Goal: Task Accomplishment & Management: Manage account settings

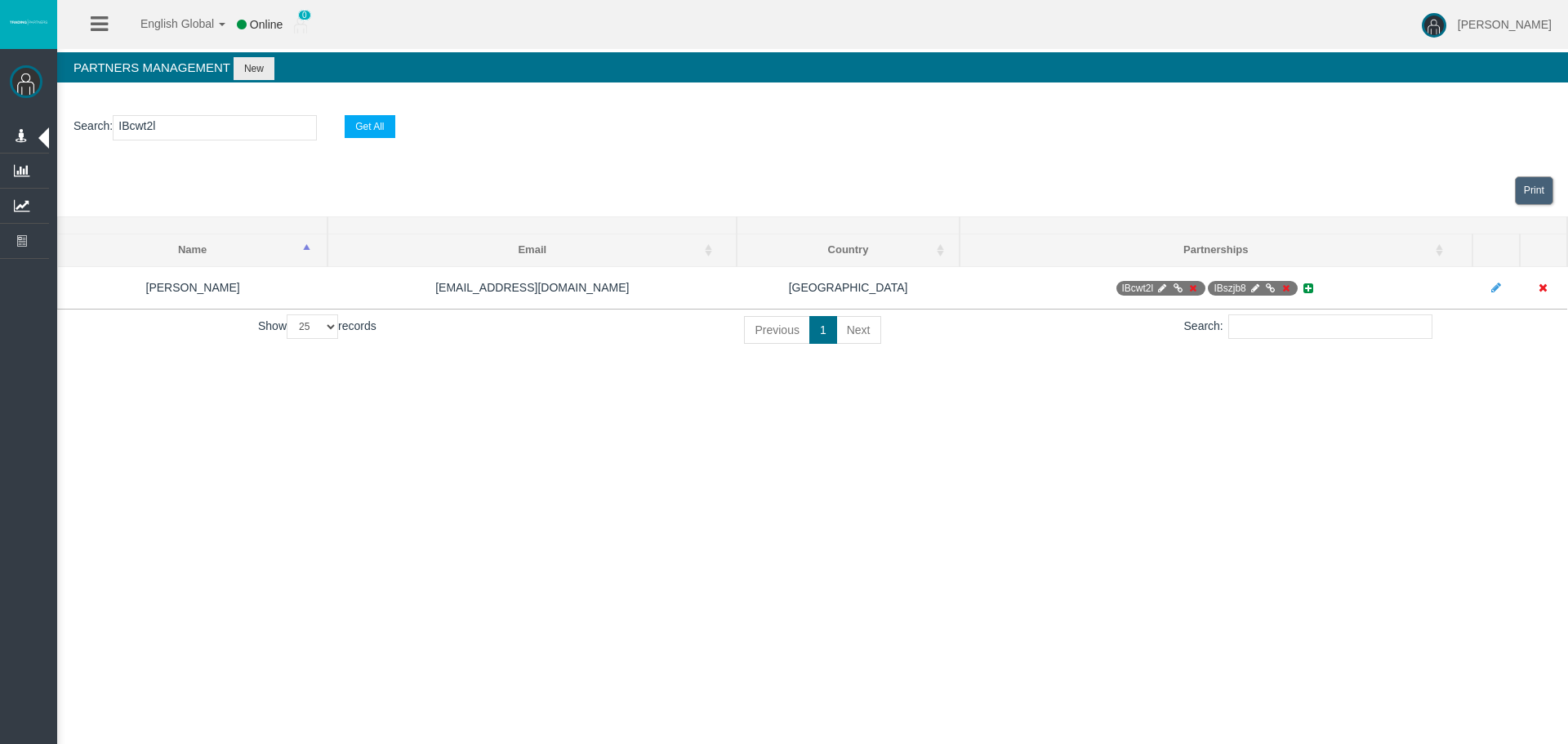
select select "25"
drag, startPoint x: 669, startPoint y: 551, endPoint x: 815, endPoint y: 571, distance: 147.4
click at [670, 553] on div "English Global 简体中文 English Global 日本語 한국어 Online 0 Loizos Matthaiou Help Log O…" at bounding box center [784, 372] width 1568 height 744
drag, startPoint x: 815, startPoint y: 571, endPoint x: 947, endPoint y: 462, distance: 171.2
click at [816, 571] on div "English Global 简体中文 English Global 日本語 한국어 Online 0 Loizos Matthaiou Help Log O…" at bounding box center [784, 372] width 1568 height 744
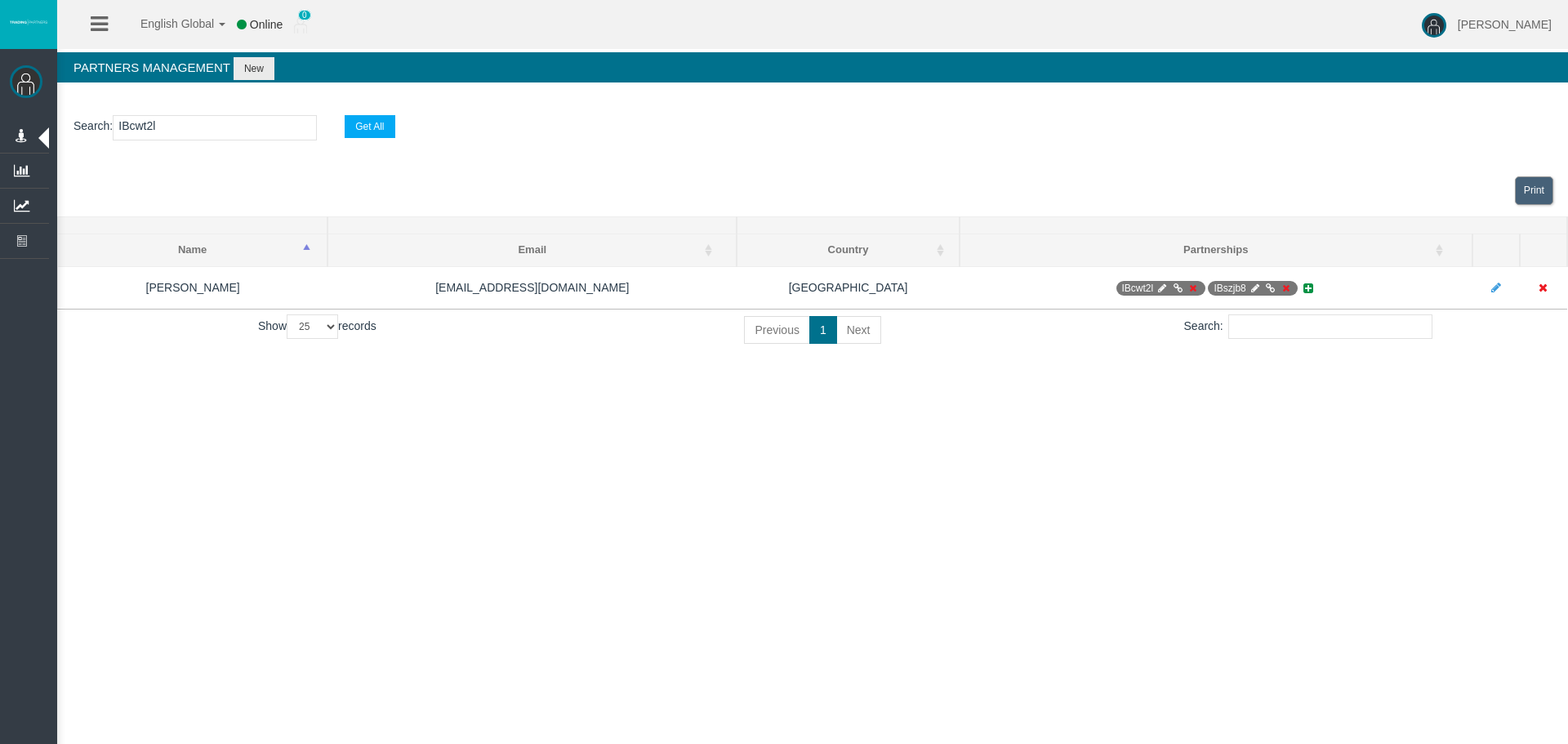
click at [191, 135] on input "IBcwt2l" at bounding box center [215, 127] width 205 height 25
paste input "5veju"
click at [1141, 403] on div "English Global 简体中文 English Global 日本語 한국어 Online 0 Loizos Matthaiou Help Log O…" at bounding box center [784, 372] width 1568 height 744
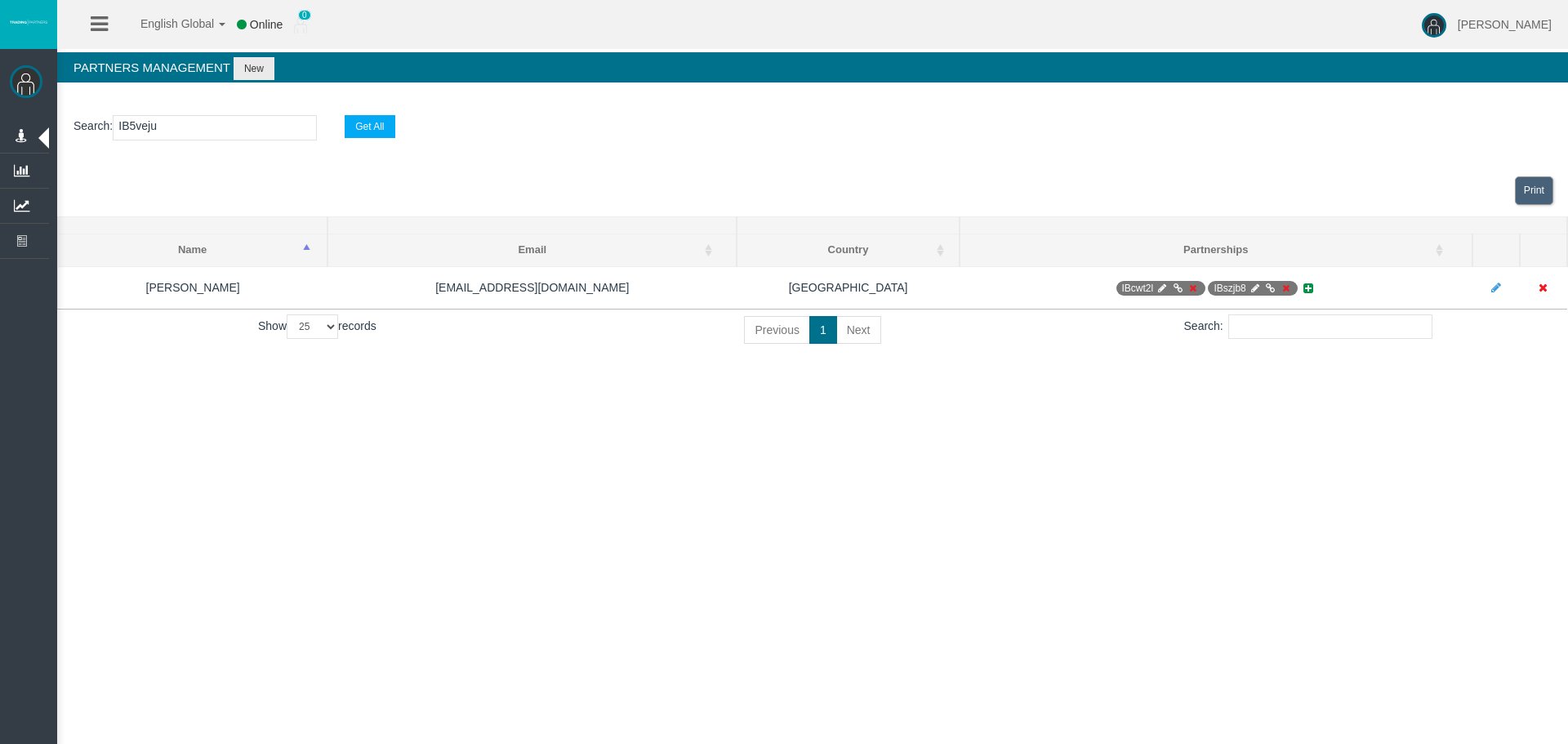
click at [1172, 429] on div "English Global 简体中文 English Global 日本語 한국어 Online 0 Loizos Matthaiou Help Log O…" at bounding box center [784, 372] width 1568 height 744
click at [241, 120] on input "IB5veju" at bounding box center [215, 127] width 205 height 25
type input "IB5vej"
click at [887, 216] on div "Print" at bounding box center [812, 191] width 1511 height 52
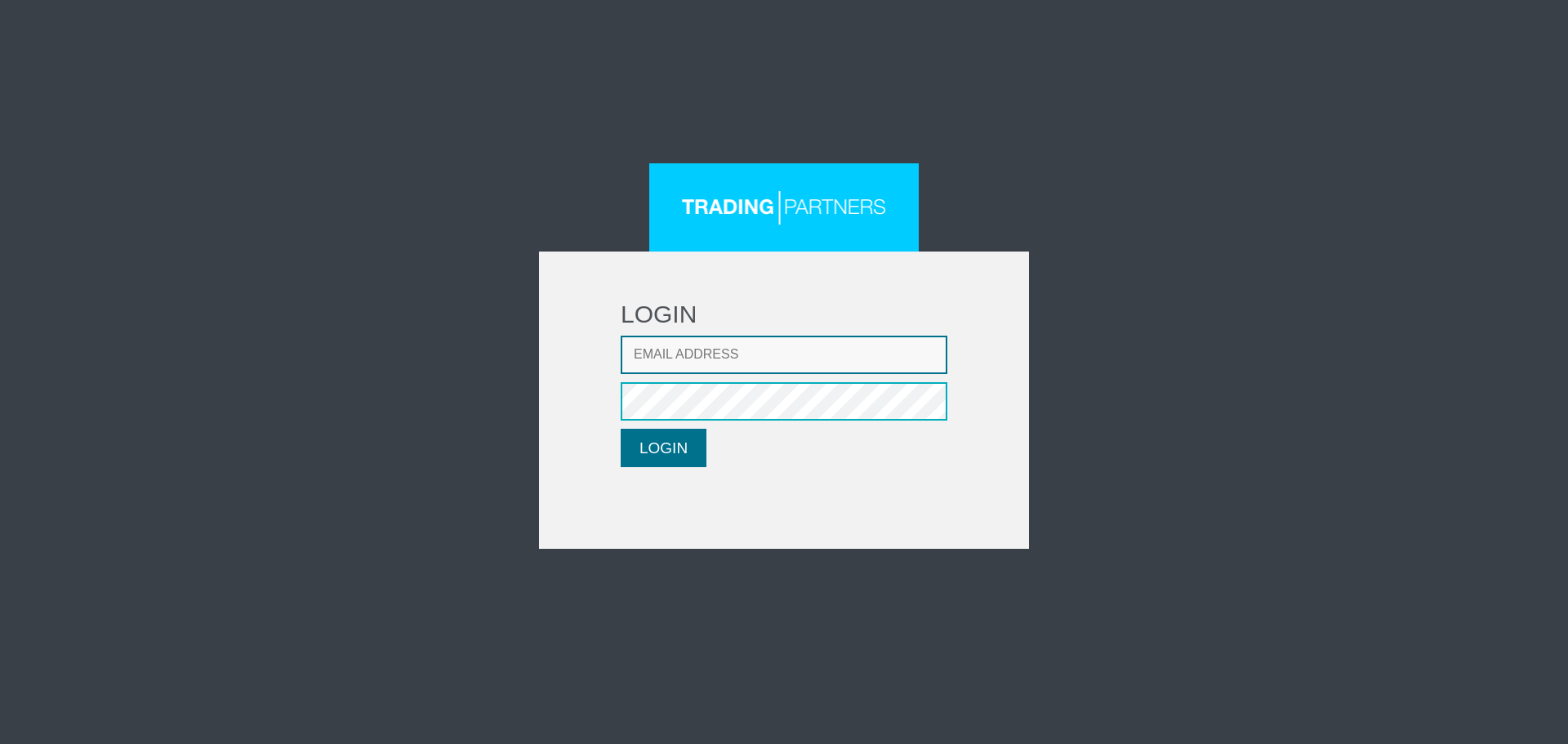
type input "[EMAIL_ADDRESS][DOMAIN_NAME]"
click at [659, 460] on button "LOGIN" at bounding box center [664, 448] width 86 height 38
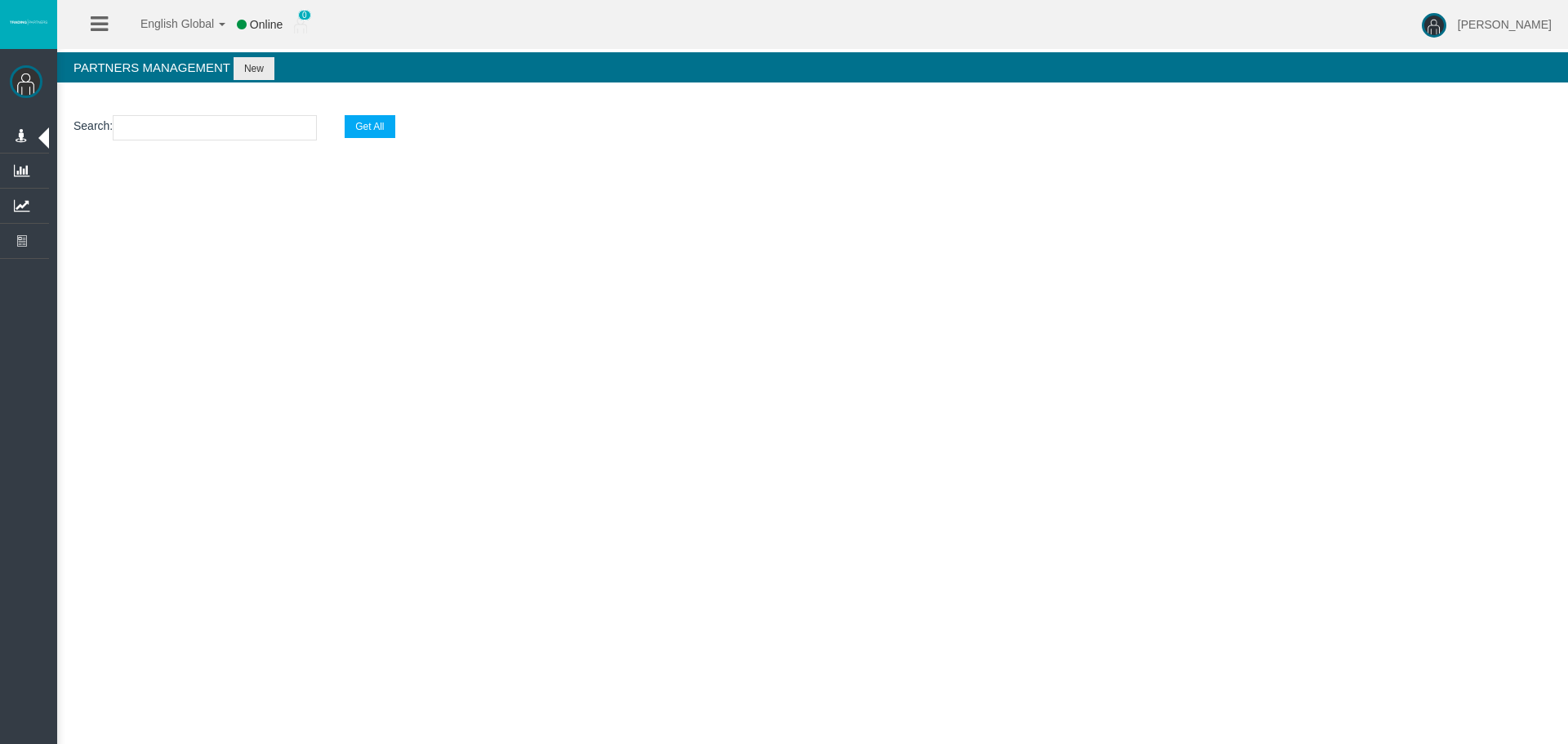
drag, startPoint x: 139, startPoint y: 155, endPoint x: 153, endPoint y: 137, distance: 22.8
click at [139, 155] on section "Search : Get All" at bounding box center [812, 132] width 1511 height 66
click at [162, 133] on input "text" at bounding box center [215, 127] width 205 height 25
paste input "IB5veju"
type input "IB5veju"
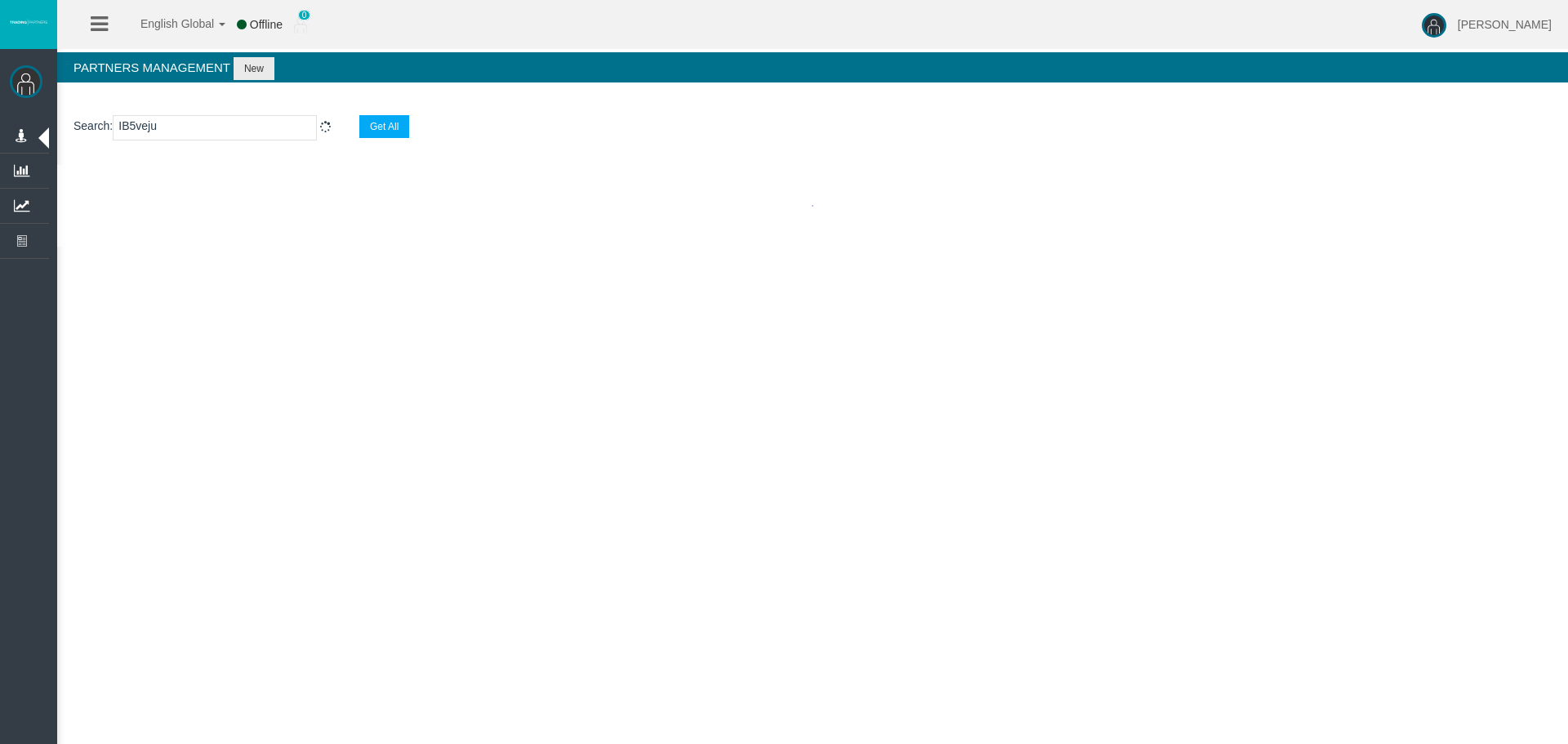
select select "25"
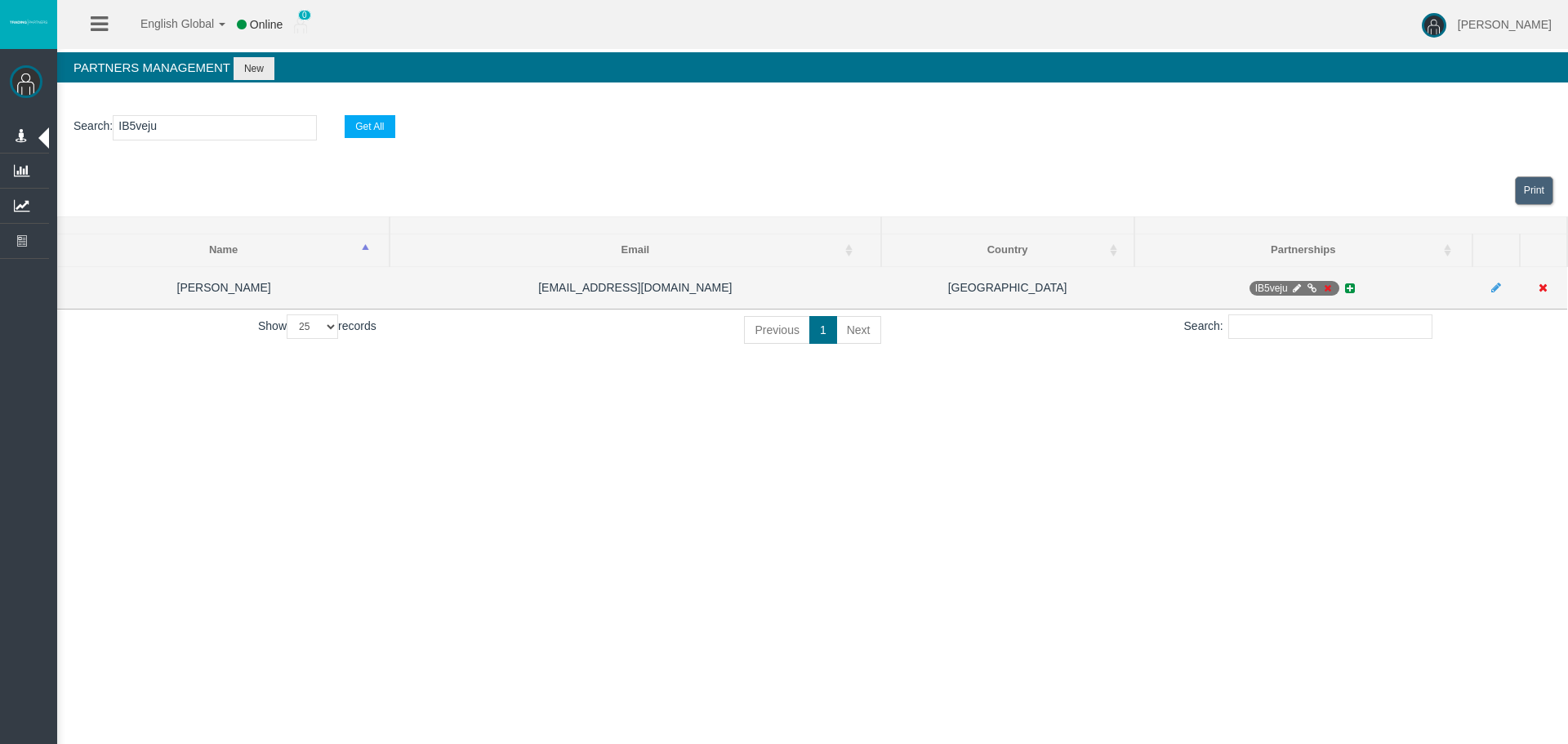
type input "IB5veju"
click at [1309, 290] on icon at bounding box center [1311, 289] width 12 height 10
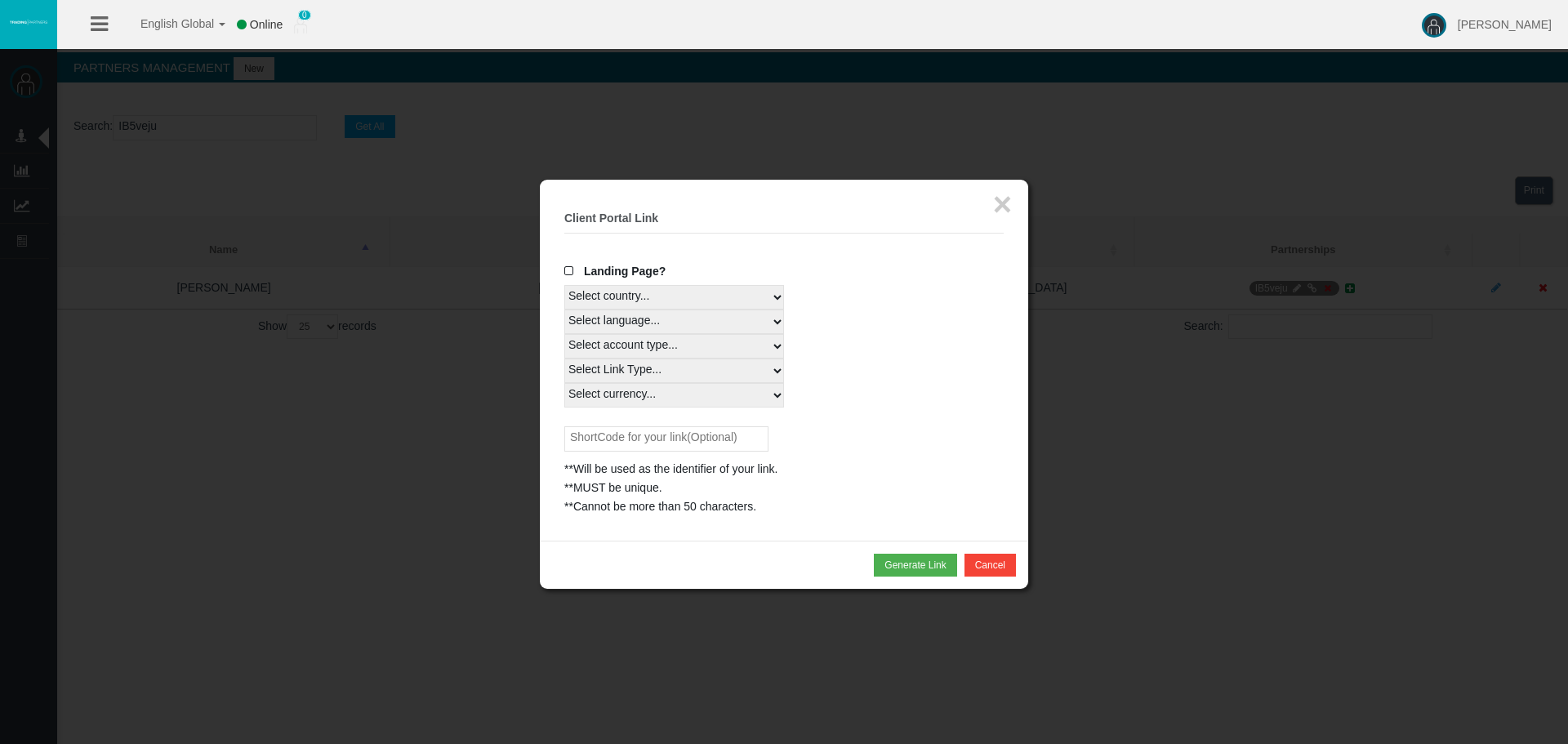
click at [674, 294] on select "Select country... Rest of the World" at bounding box center [674, 298] width 220 height 25
select select
click at [564, 286] on select "Select country... Rest of the World" at bounding box center [674, 298] width 220 height 25
click at [652, 325] on select "Select language... English Japanese Chinese Portuguese Spanish Czech German Fre…" at bounding box center [674, 322] width 220 height 25
select select
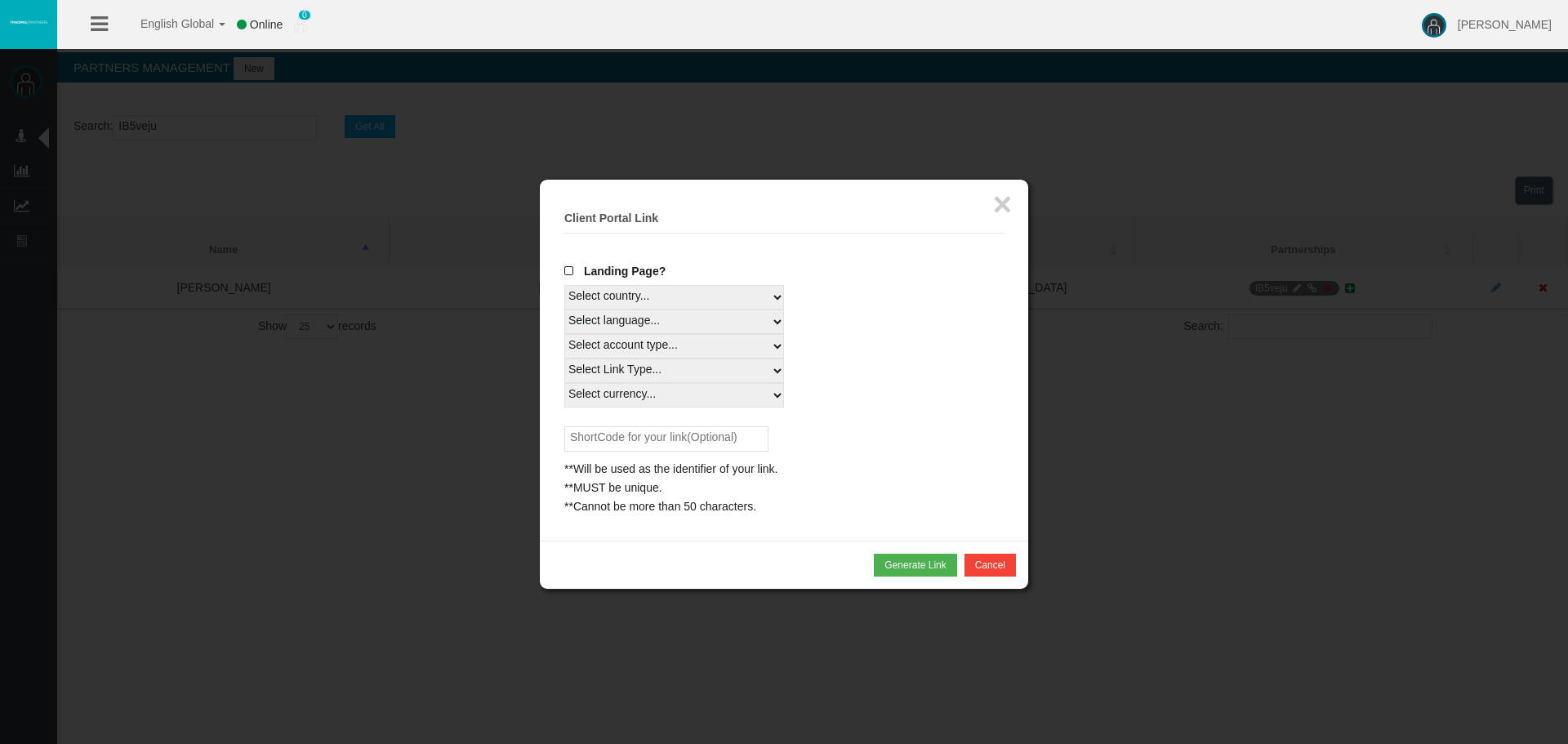
click at [564, 310] on select "Select language... English Japanese Chinese Portuguese Spanish Czech German Fre…" at bounding box center [674, 322] width 220 height 25
click at [652, 352] on select "Select account type... All Platforms" at bounding box center [674, 347] width 220 height 25
select select
click at [564, 335] on select "Select account type... All Platforms" at bounding box center [674, 347] width 220 height 25
click at [677, 368] on select "Select Link Type..." at bounding box center [674, 371] width 220 height 25
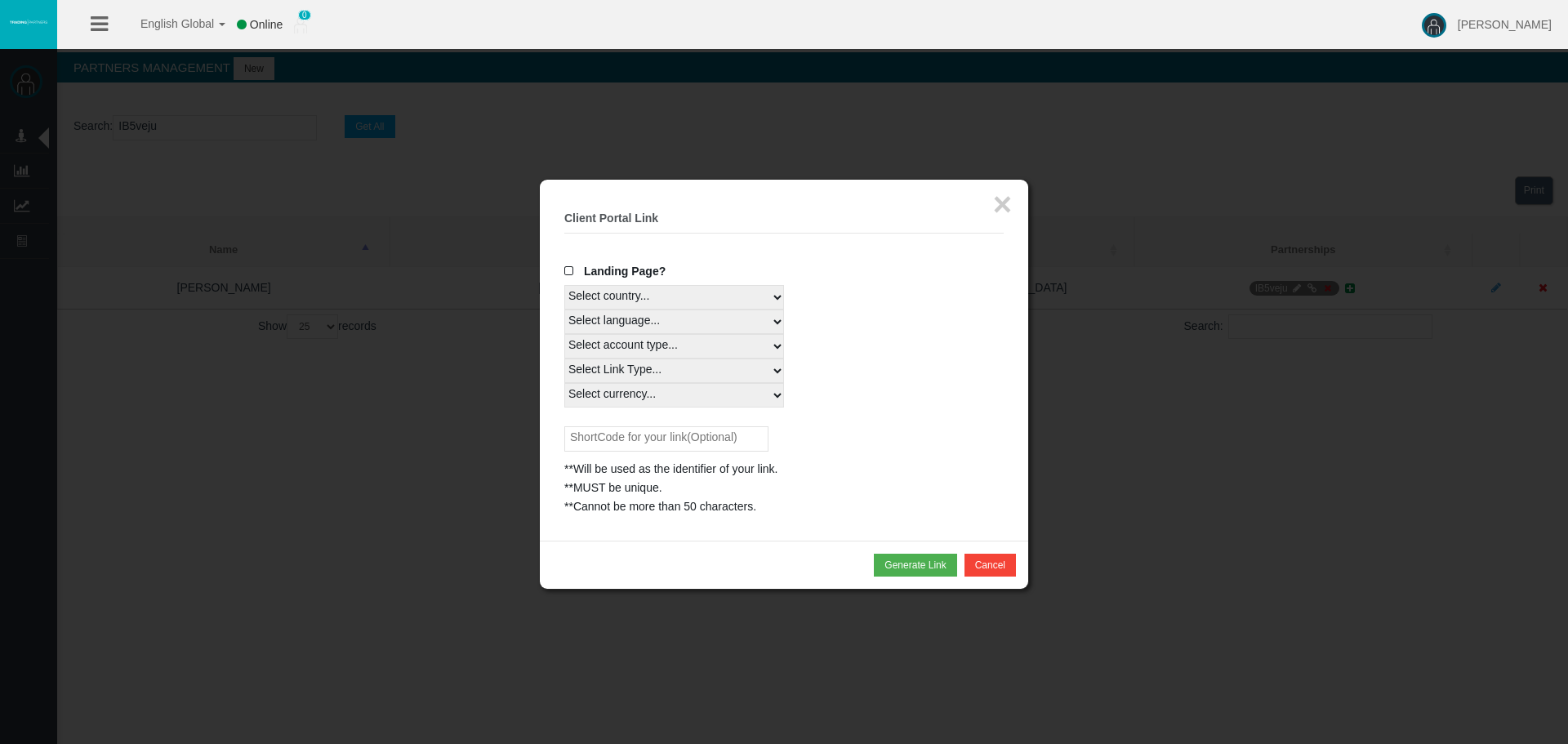
click at [564, 359] on select "Select Link Type..." at bounding box center [674, 371] width 220 height 25
click at [651, 392] on select "Select currency... All Currencies" at bounding box center [674, 395] width 220 height 25
drag, startPoint x: 928, startPoint y: 330, endPoint x: 935, endPoint y: 316, distance: 15.7
click at [928, 330] on div "Select language... English Japanese Chinese Portuguese Spanish Czech German Fre…" at bounding box center [784, 322] width 439 height 25
click at [1010, 212] on button "×" at bounding box center [1002, 204] width 19 height 33
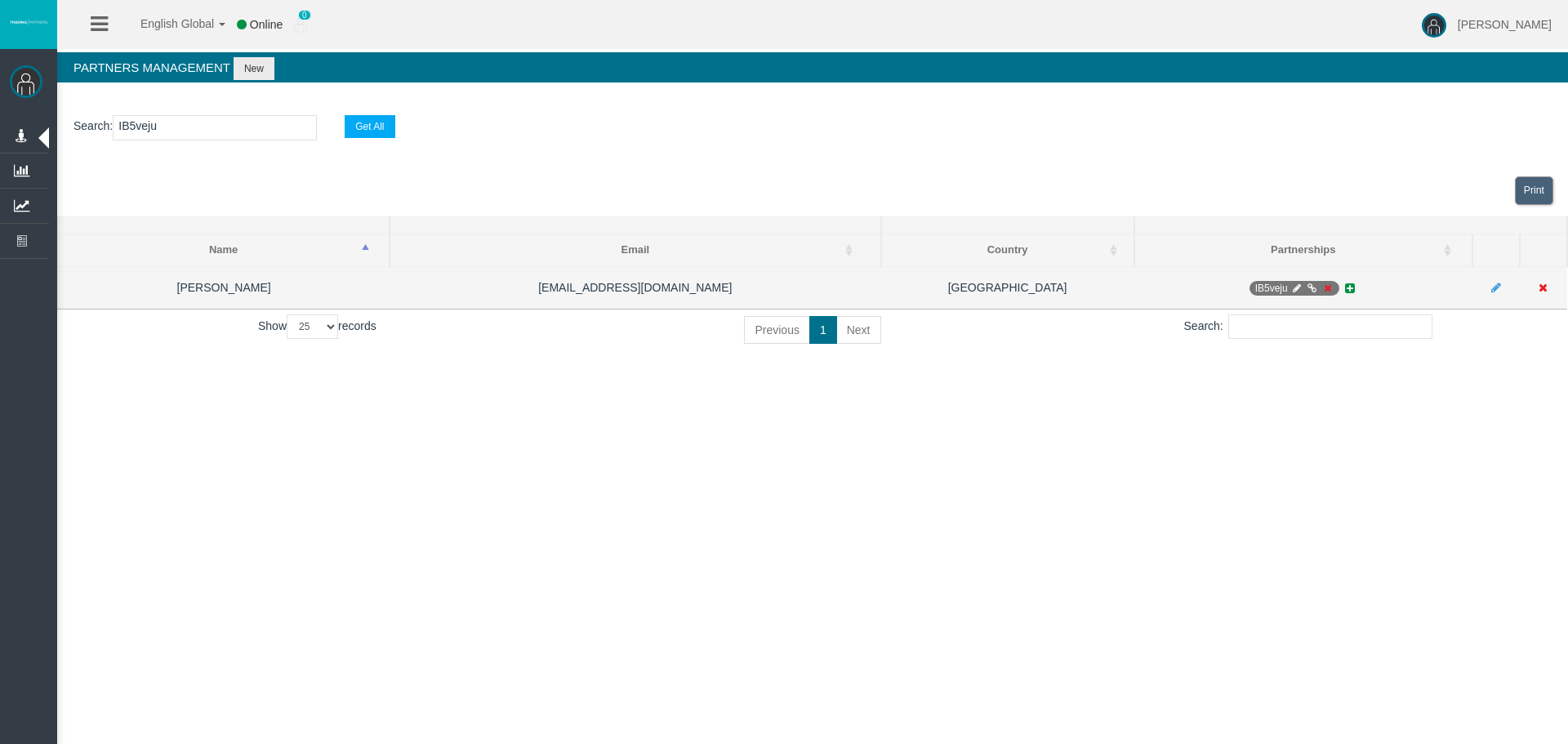
click at [1293, 290] on icon at bounding box center [1297, 289] width 12 height 10
select select "0"
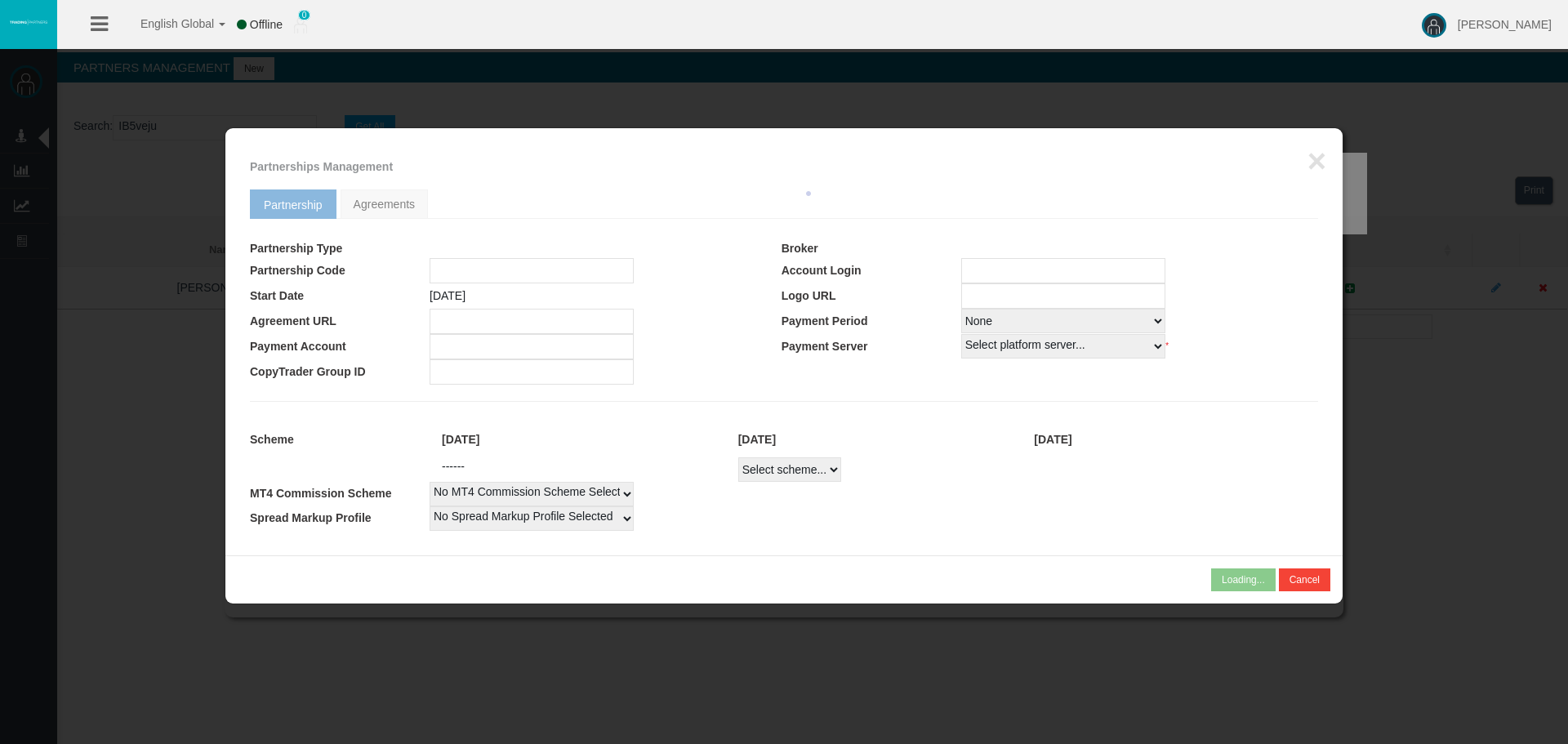
type input "IB5veju"
type input "19268495"
select select "1"
type input "19268495"
select select "1"
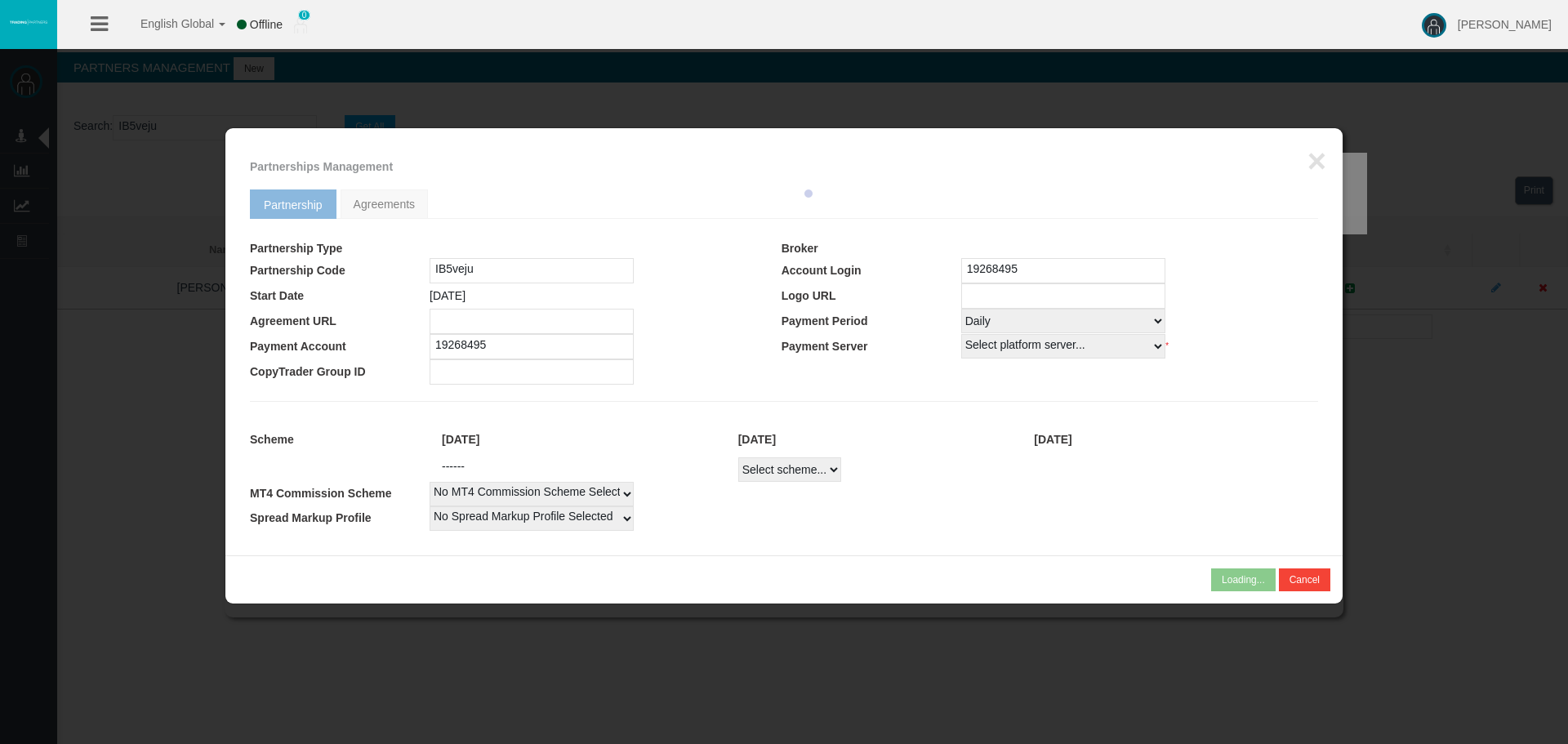
select select
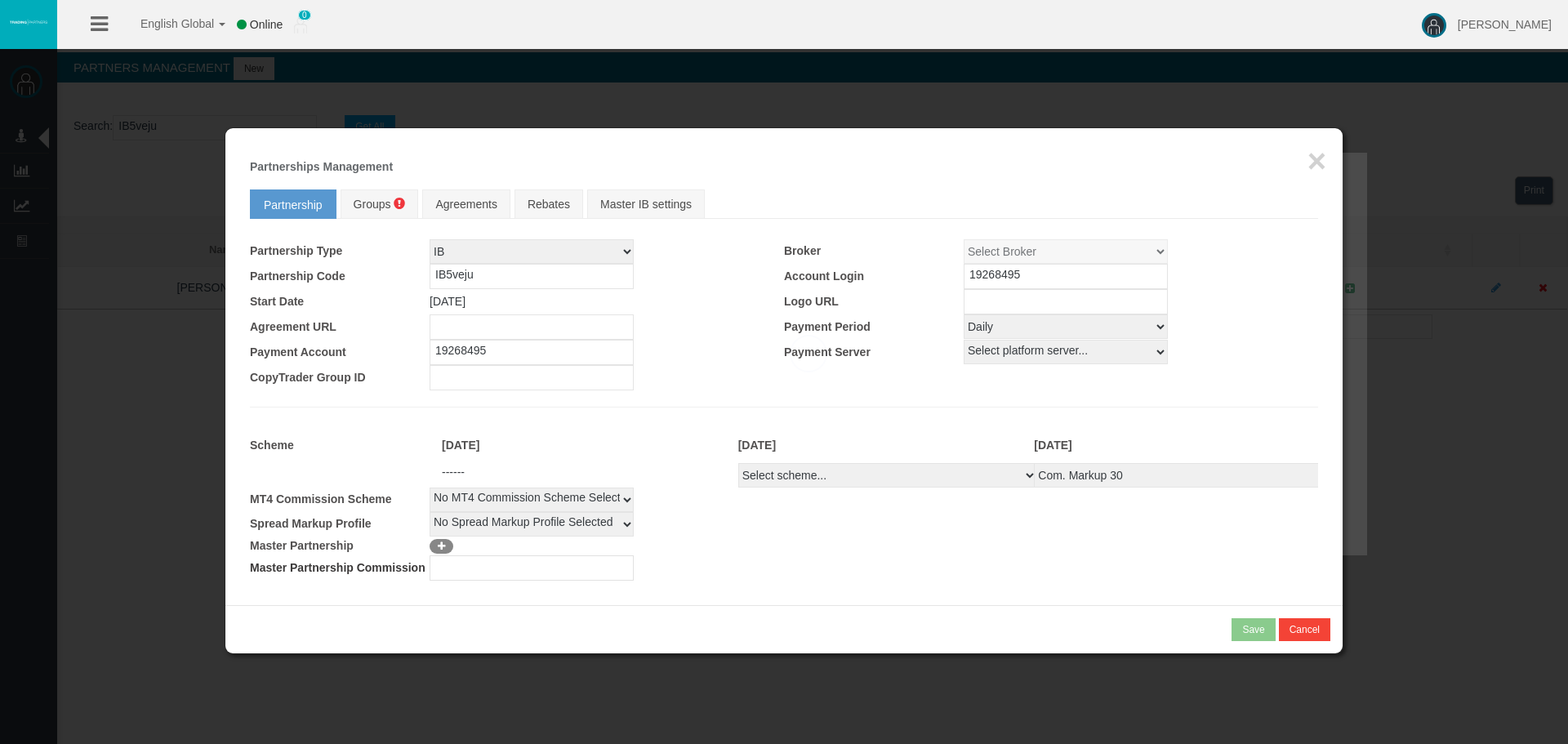
click at [781, 472] on select "Select scheme... Com. Markup 30 Master 18.20% Master Standard Spread (T4Trade) …" at bounding box center [887, 475] width 298 height 25
select select
click at [739, 463] on select "Select scheme... Com. Markup 30 Master 18.20% Master Standard Spread (T4Trade) …" at bounding box center [887, 475] width 298 height 25
select select
click at [1005, 334] on select "Select Payment Period... None Daily Weekly Mid-Month Monthly" at bounding box center [1066, 327] width 205 height 25
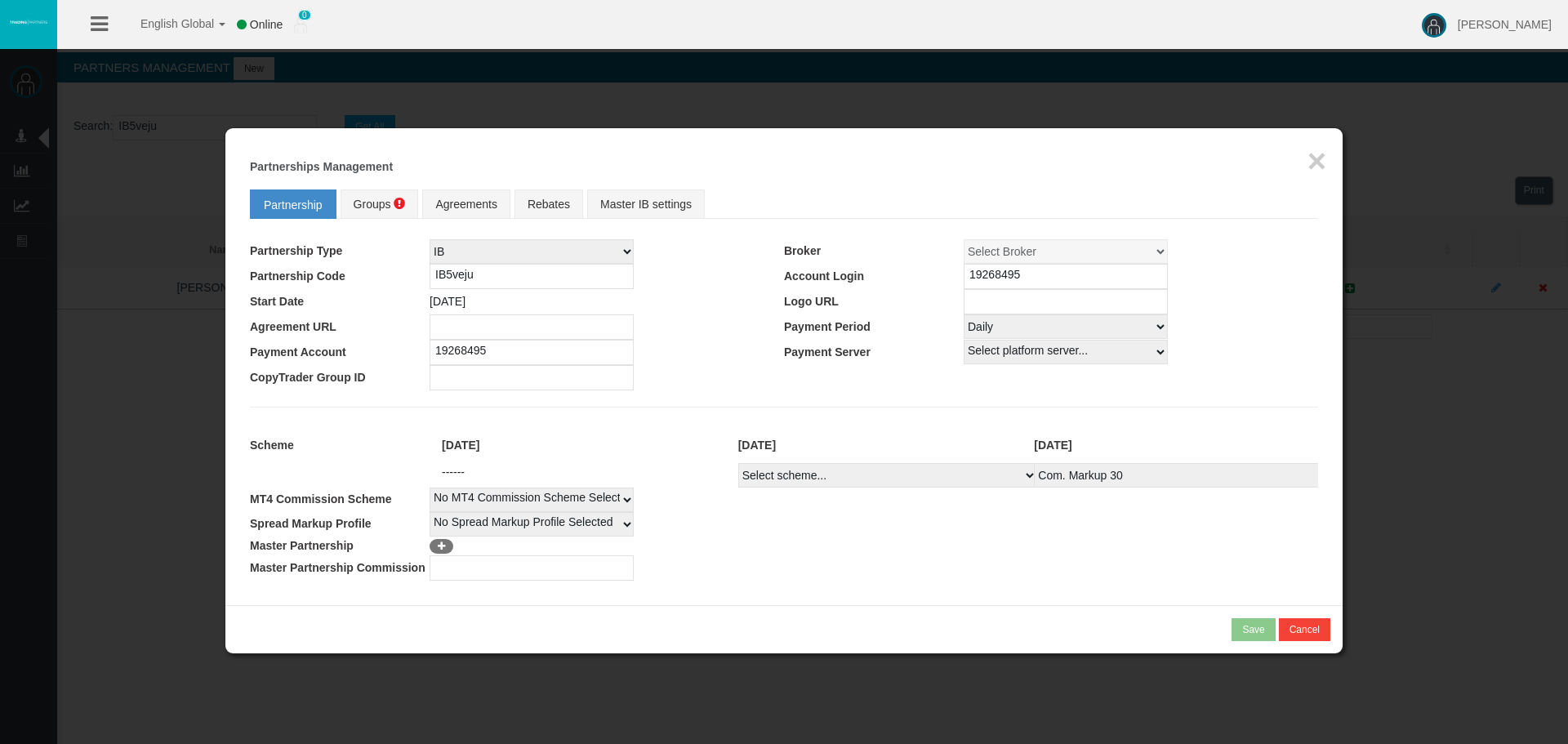
select select "0"
click at [964, 315] on select "Select Payment Period... None Daily Weekly Mid-Month Monthly" at bounding box center [1066, 327] width 205 height 25
click at [770, 334] on td at bounding box center [606, 327] width 354 height 25
click at [394, 205] on span at bounding box center [398, 203] width 11 height 11
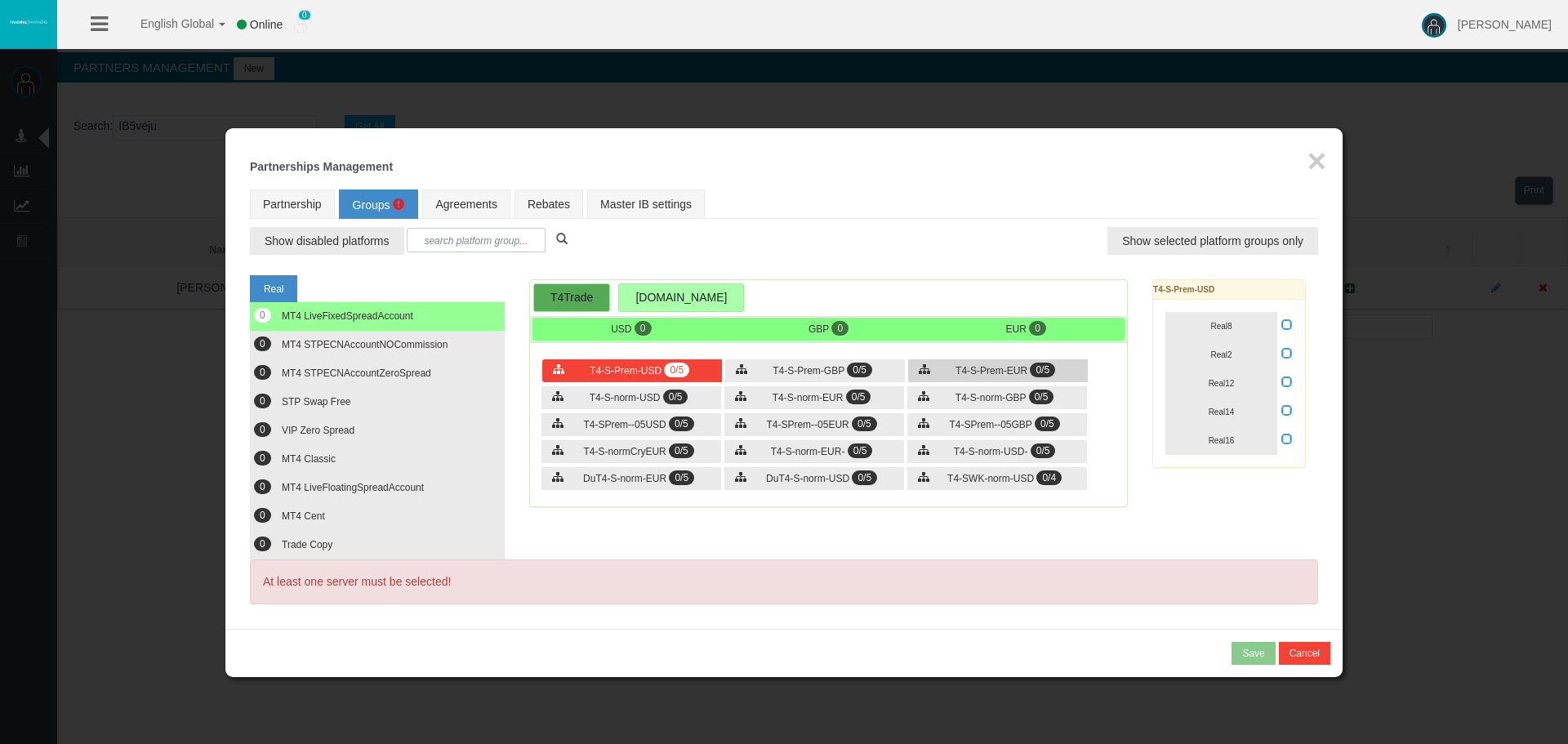
click at [1049, 375] on span "0/5" at bounding box center [1042, 370] width 25 height 15
click at [776, 393] on span "T4-S-norm-EUR" at bounding box center [807, 397] width 71 height 11
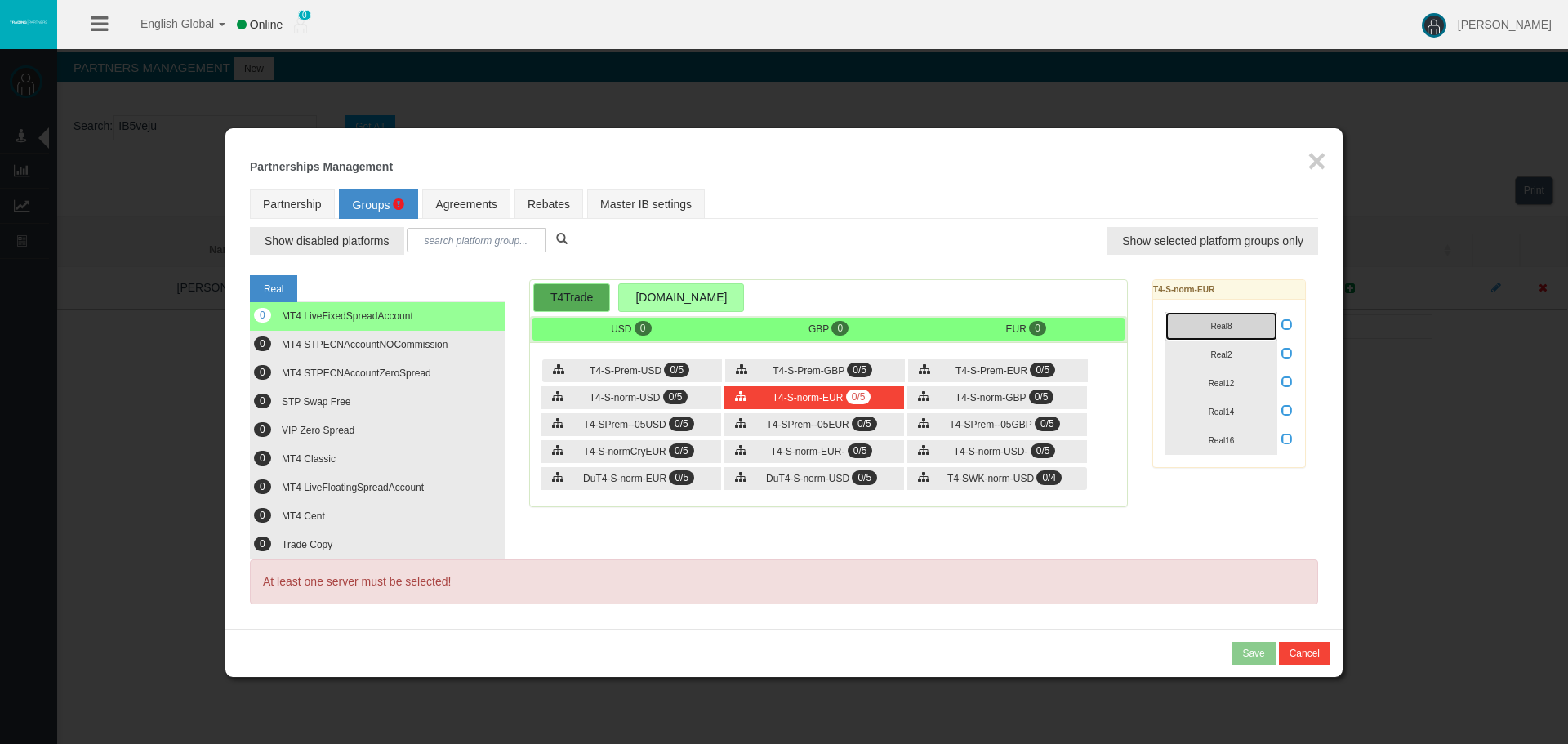
click at [1219, 328] on span "Real8" at bounding box center [1221, 326] width 21 height 9
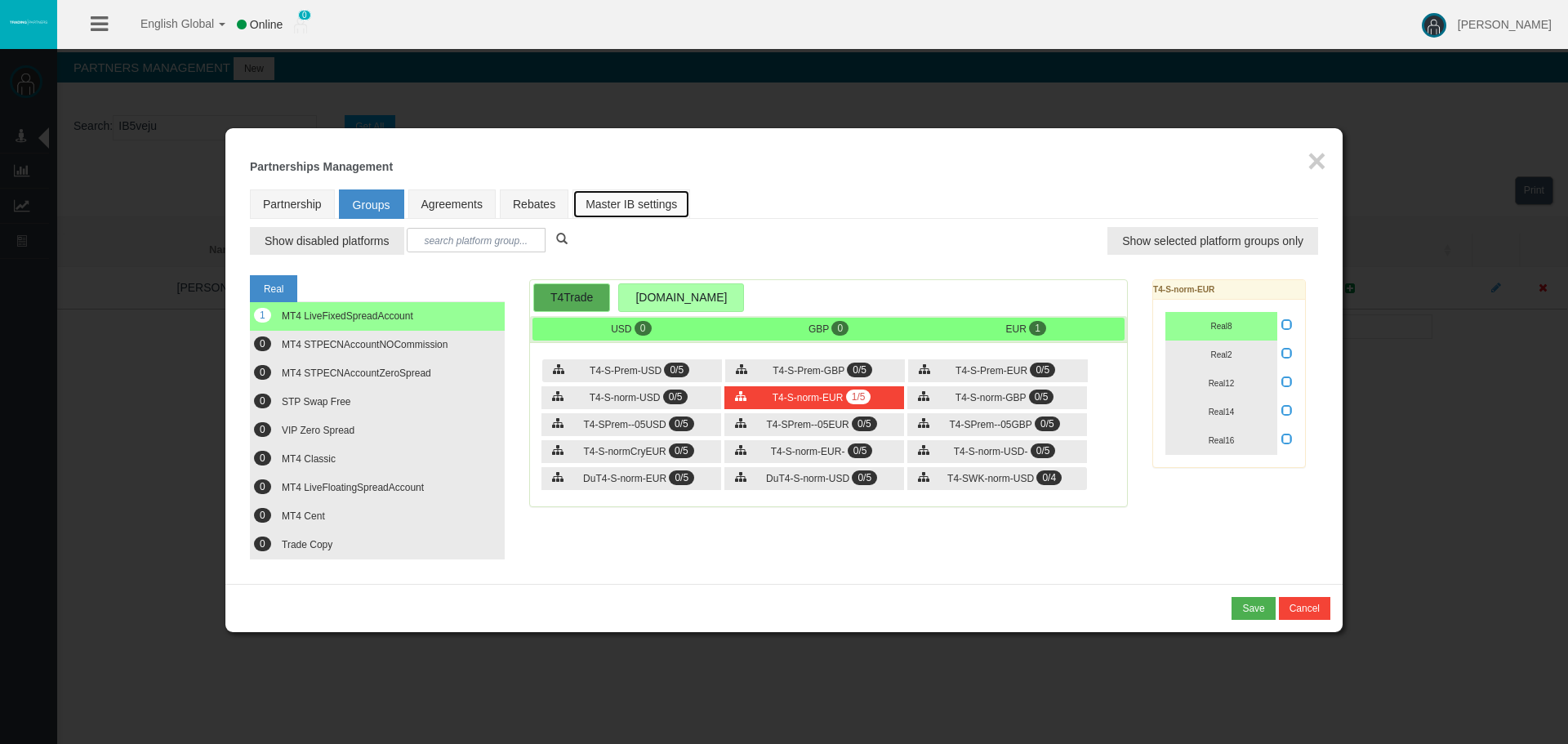
drag, startPoint x: 617, startPoint y: 196, endPoint x: 632, endPoint y: 205, distance: 17.5
click at [617, 196] on link "Master IB settings" at bounding box center [632, 204] width 118 height 29
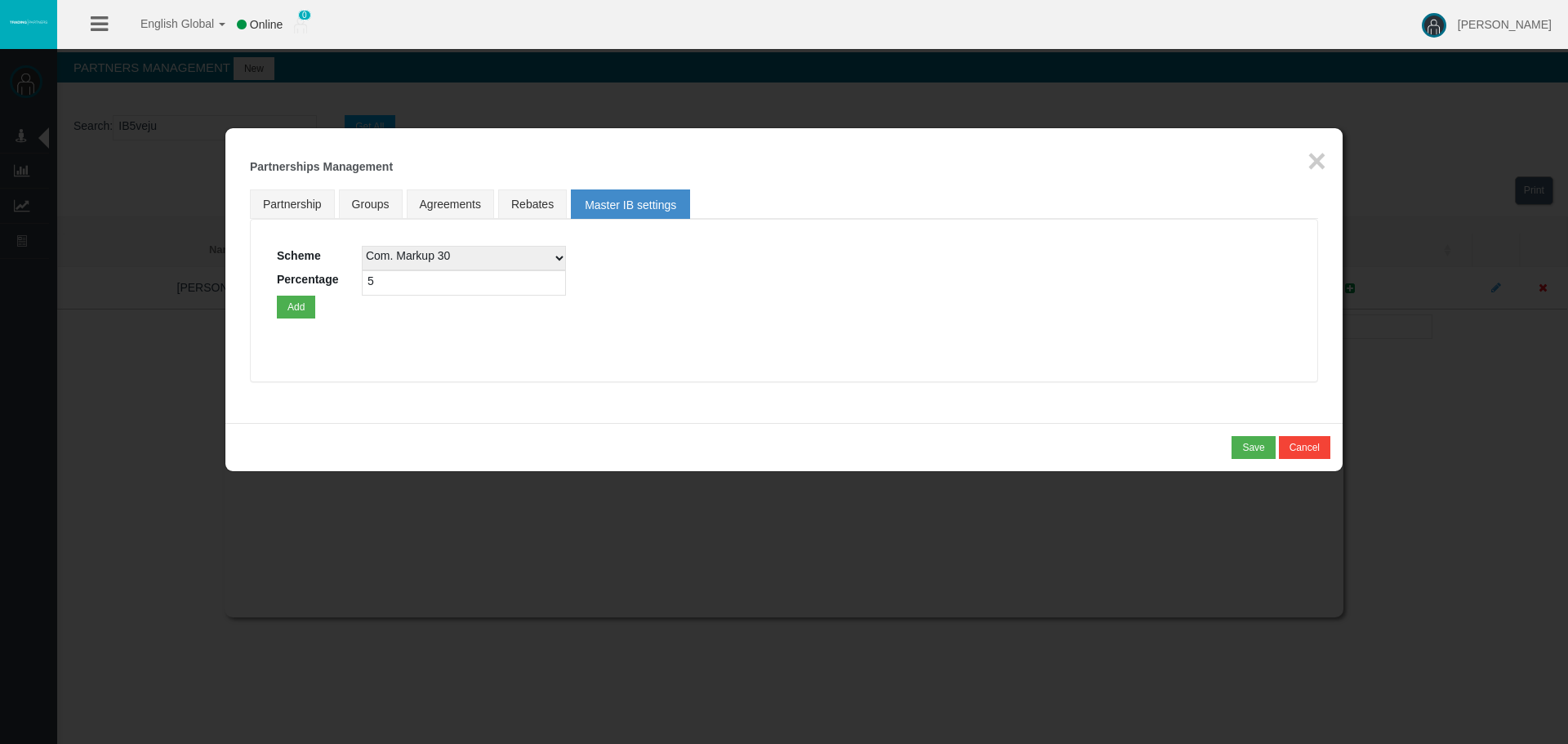
click at [466, 251] on select "Com. Markup 30 Master 18.20% Master Standard Spread (T4Trade) Pro Spread (T4Tra…" at bounding box center [463, 258] width 205 height 25
select select
click at [361, 246] on select "Com. Markup 30 Master 18.20% Master Standard Spread (T4Trade) Pro Spread (T4Tra…" at bounding box center [463, 258] width 205 height 25
drag, startPoint x: 390, startPoint y: 288, endPoint x: 212, endPoint y: 273, distance: 178.6
click at [251, 274] on div "Loading... Scheme Com. Markup 30 Master 18.20% Master Standard Spread (T4Trade)…" at bounding box center [784, 301] width 1068 height 164
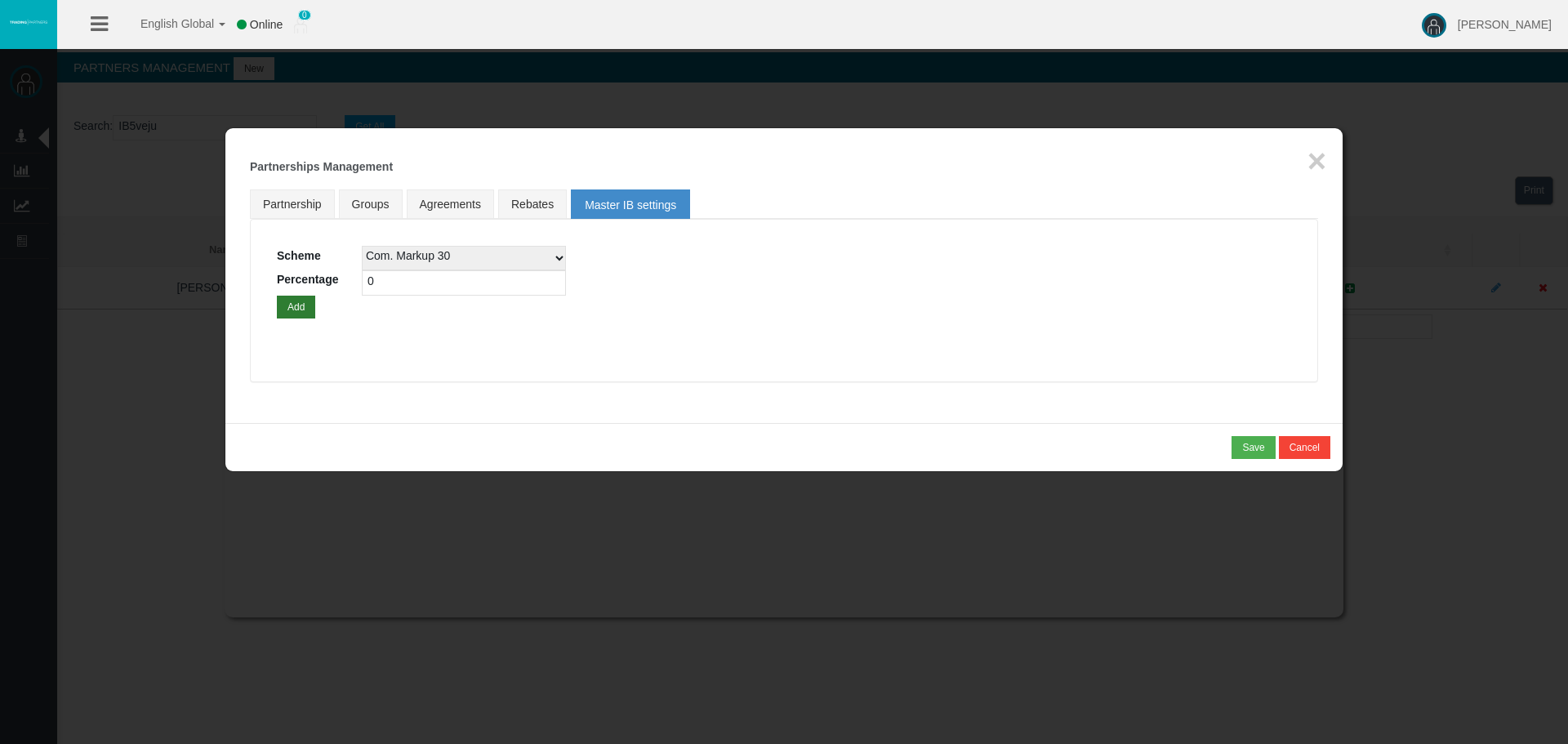
type input "0"
click at [279, 308] on button "Add" at bounding box center [295, 307] width 38 height 23
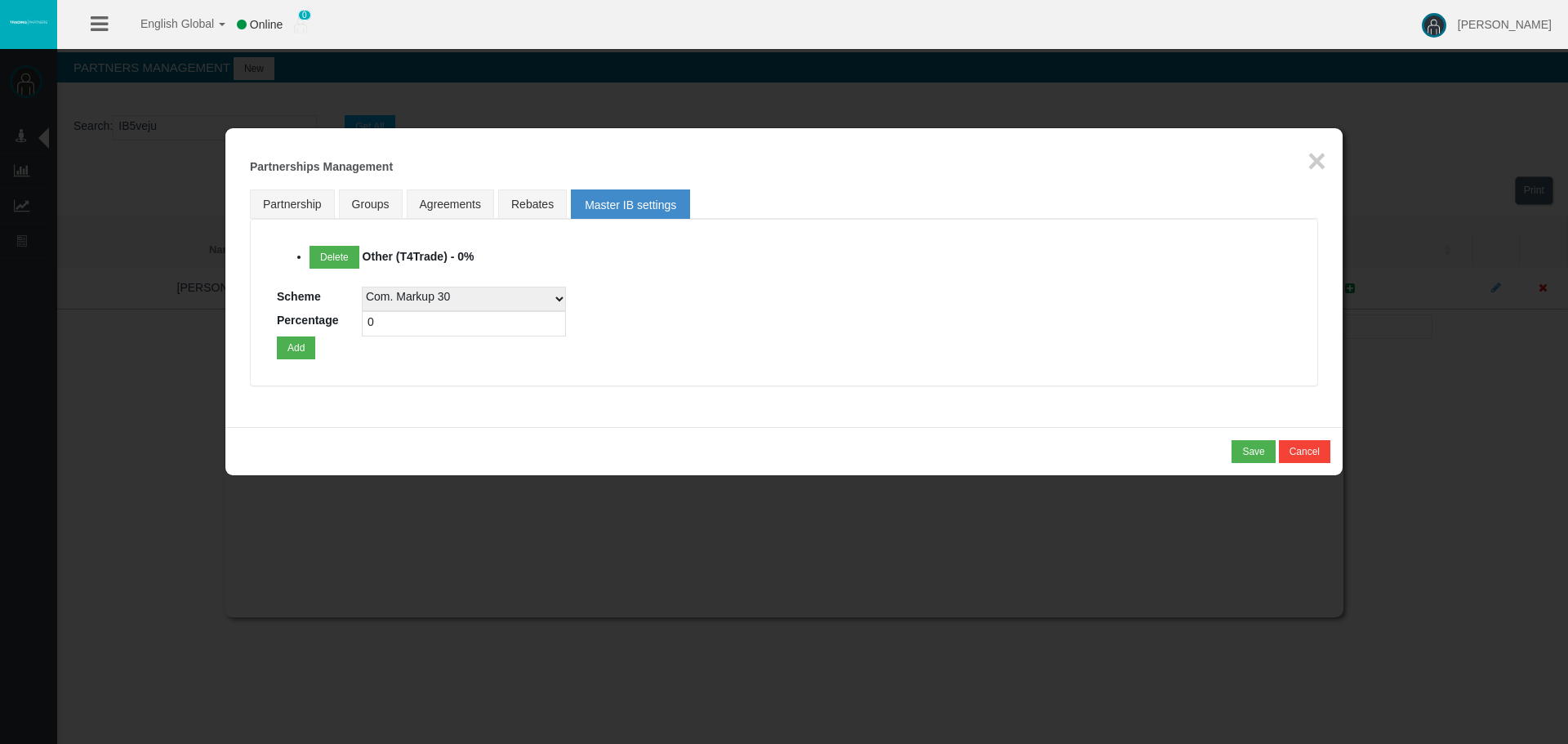
click at [816, 335] on div "Delete Other (T4Trade) - 0% Scheme Com. Markup 30 Master 18.20% Master Standard…" at bounding box center [784, 303] width 1014 height 114
click at [808, 369] on div "Loading... Delete Other (T4Trade) - 0% Scheme Com. Markup 30 Master 18.20% Mast…" at bounding box center [784, 303] width 1068 height 168
drag, startPoint x: 351, startPoint y: 204, endPoint x: 330, endPoint y: 201, distance: 21.2
click at [352, 204] on span "Groups" at bounding box center [371, 204] width 38 height 13
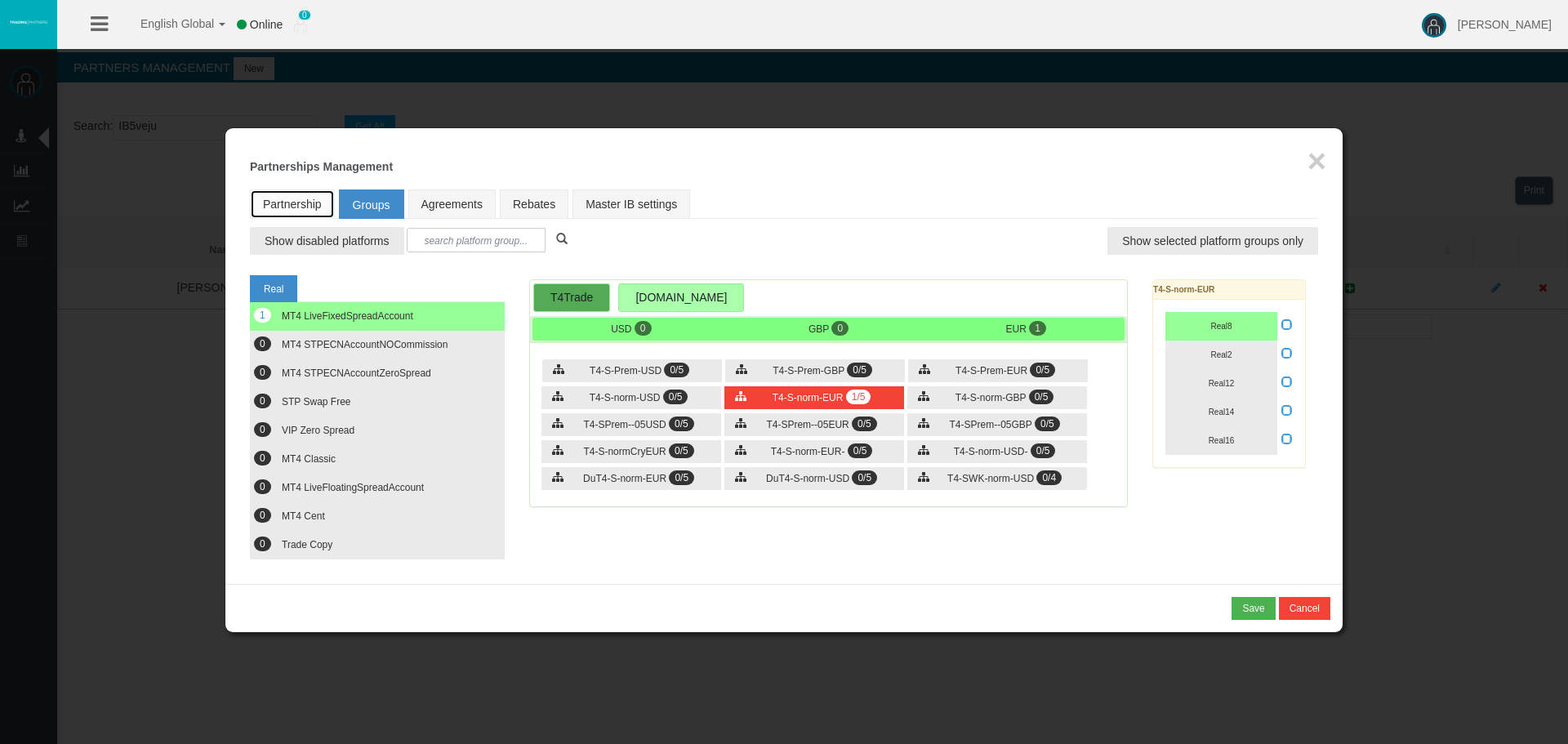
click at [309, 200] on link "Partnership" at bounding box center [291, 204] width 85 height 29
select select "0"
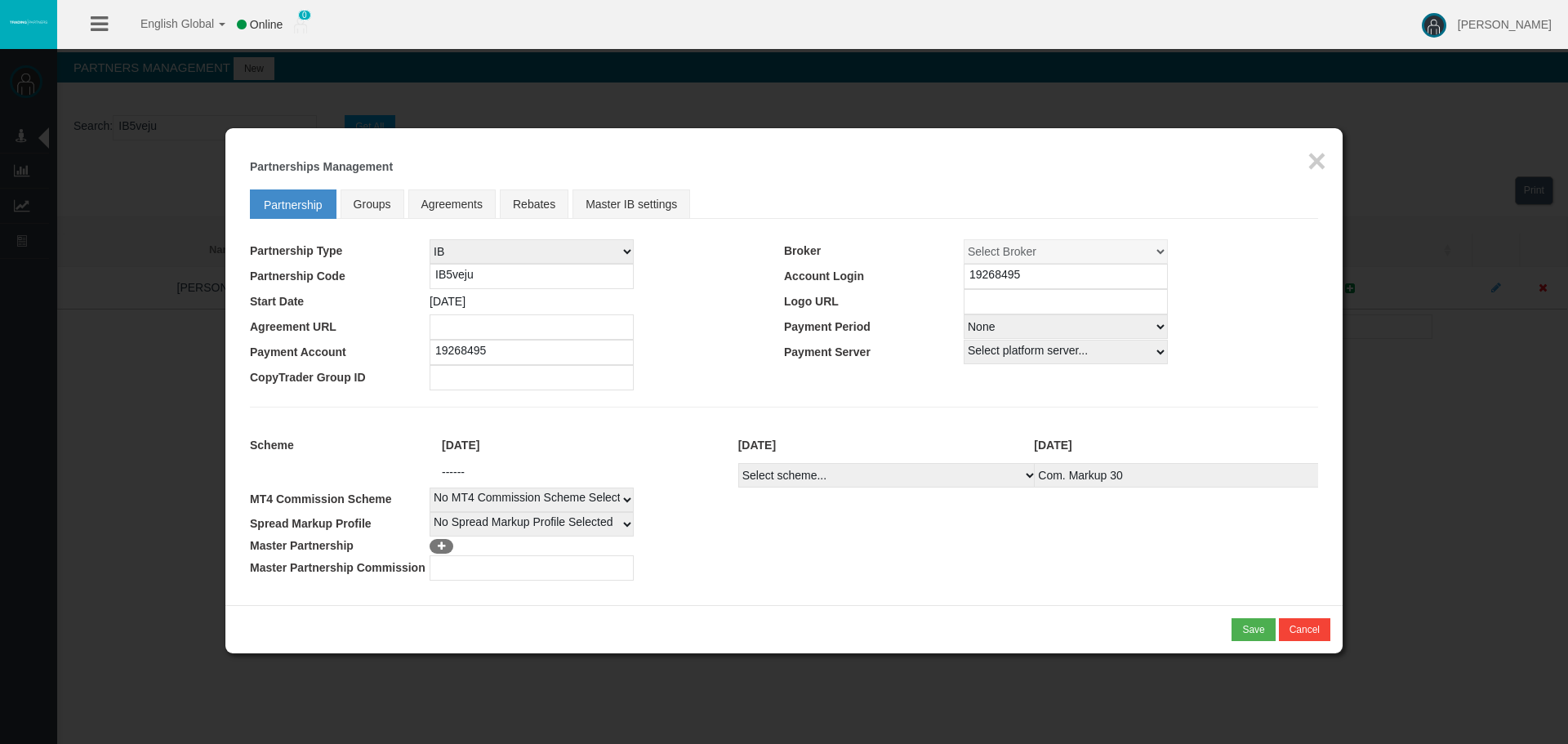
click at [974, 582] on div "Loading... × Partnerships Management Partnership Groups Agreements Rebates Mast…" at bounding box center [784, 367] width 1117 height 477
click at [1243, 627] on div "Save" at bounding box center [1254, 630] width 22 height 15
click at [1247, 631] on div "Confirm" at bounding box center [1248, 630] width 34 height 15
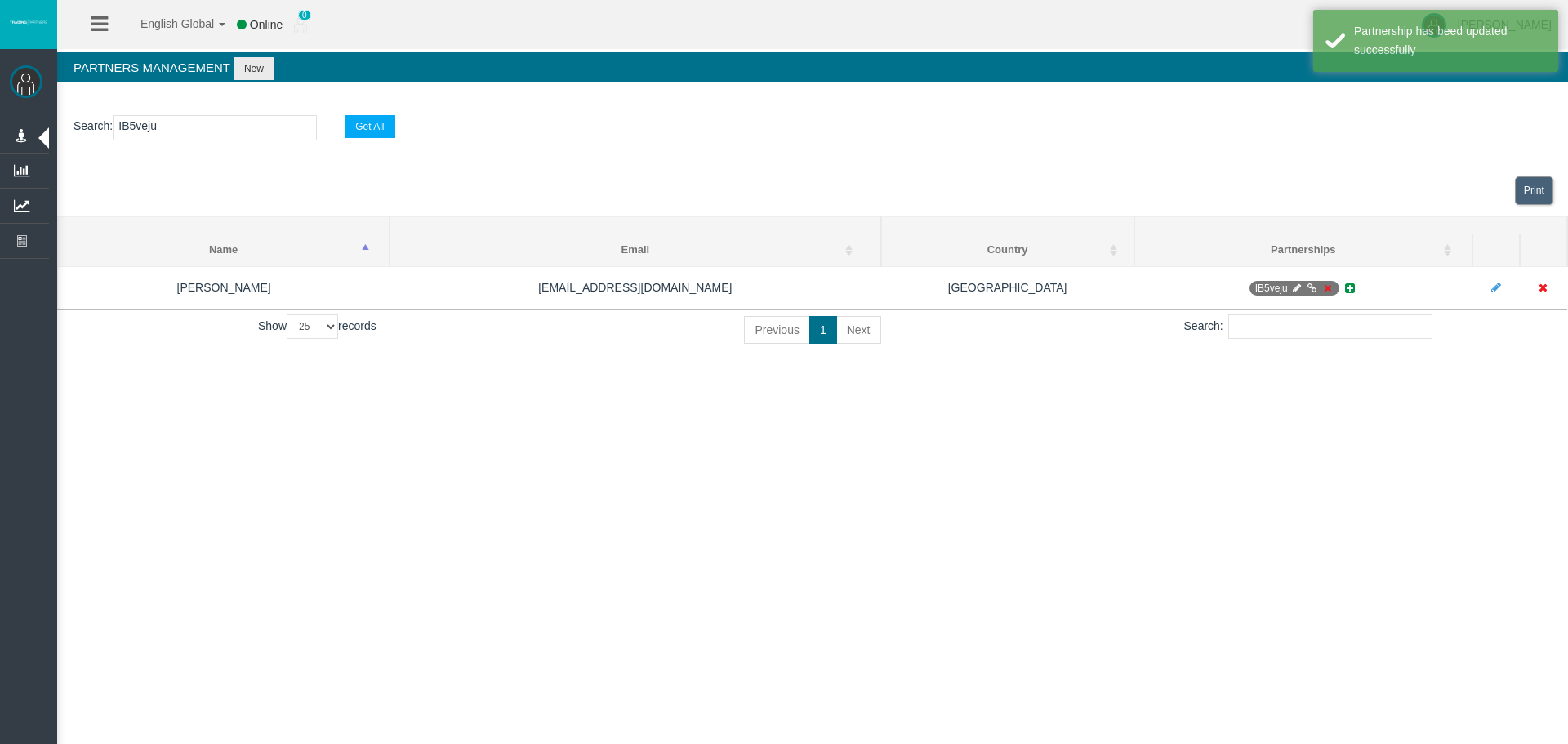
click at [1311, 289] on icon at bounding box center [1311, 289] width 12 height 10
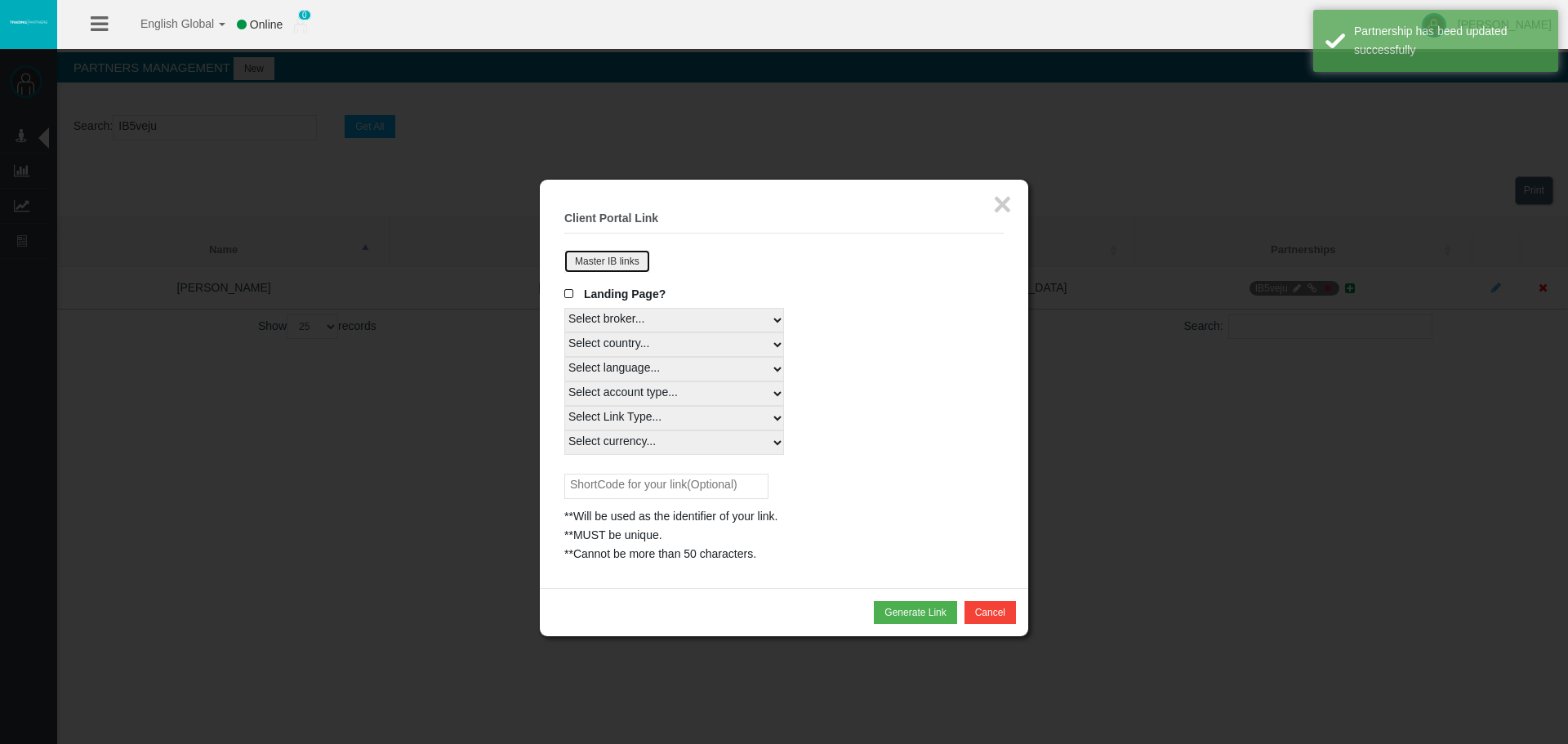
click at [628, 264] on button "Master IB links" at bounding box center [607, 261] width 86 height 23
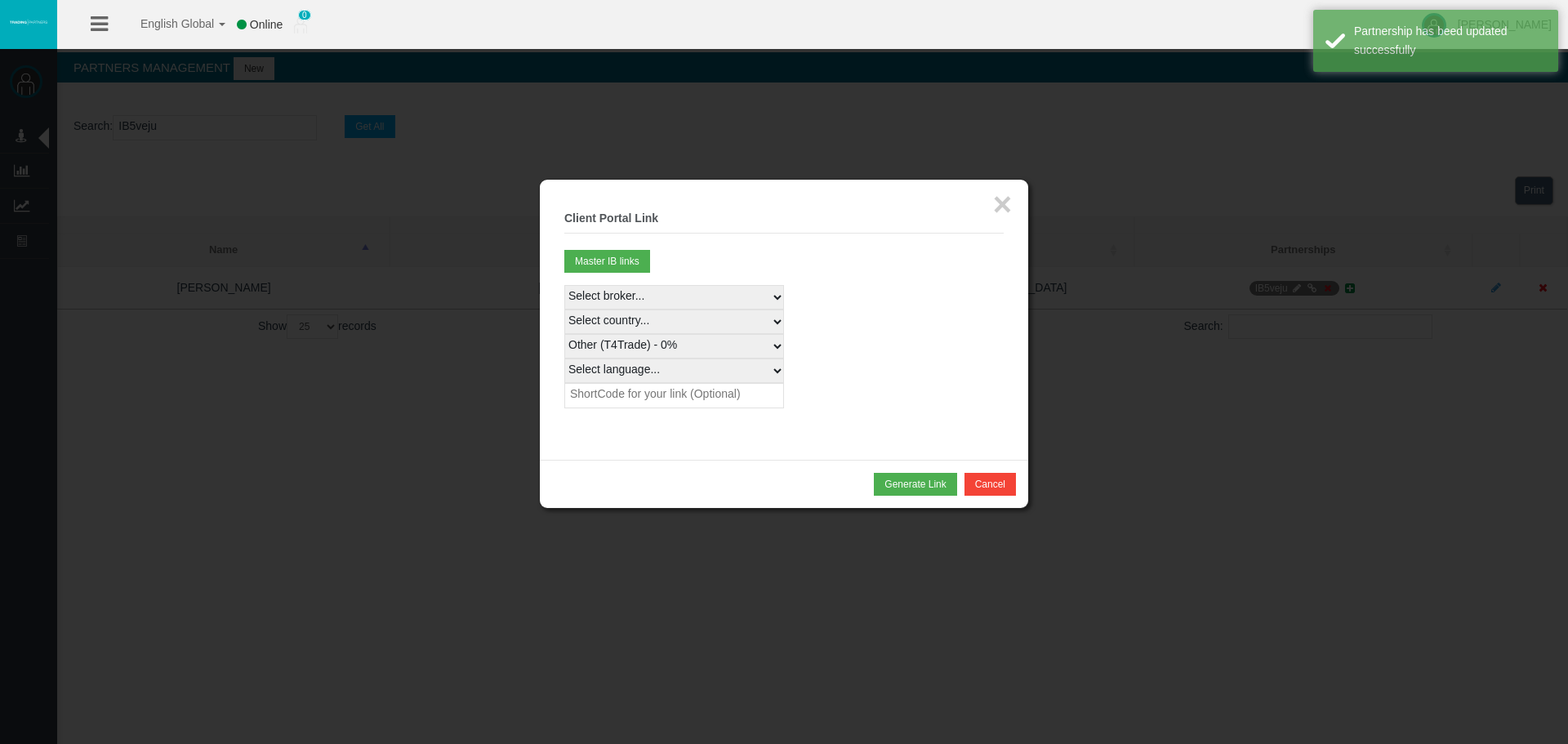
click at [654, 295] on select "Select broker... T4Trade" at bounding box center [674, 298] width 220 height 25
drag, startPoint x: 740, startPoint y: 270, endPoint x: 707, endPoint y: 308, distance: 50.3
click at [740, 270] on fieldset "× Client Portal Link Create client link Create partner link Your links Master I…" at bounding box center [784, 321] width 439 height 232
click at [700, 323] on select "Select country... Rest of the World" at bounding box center [674, 322] width 220 height 25
select select
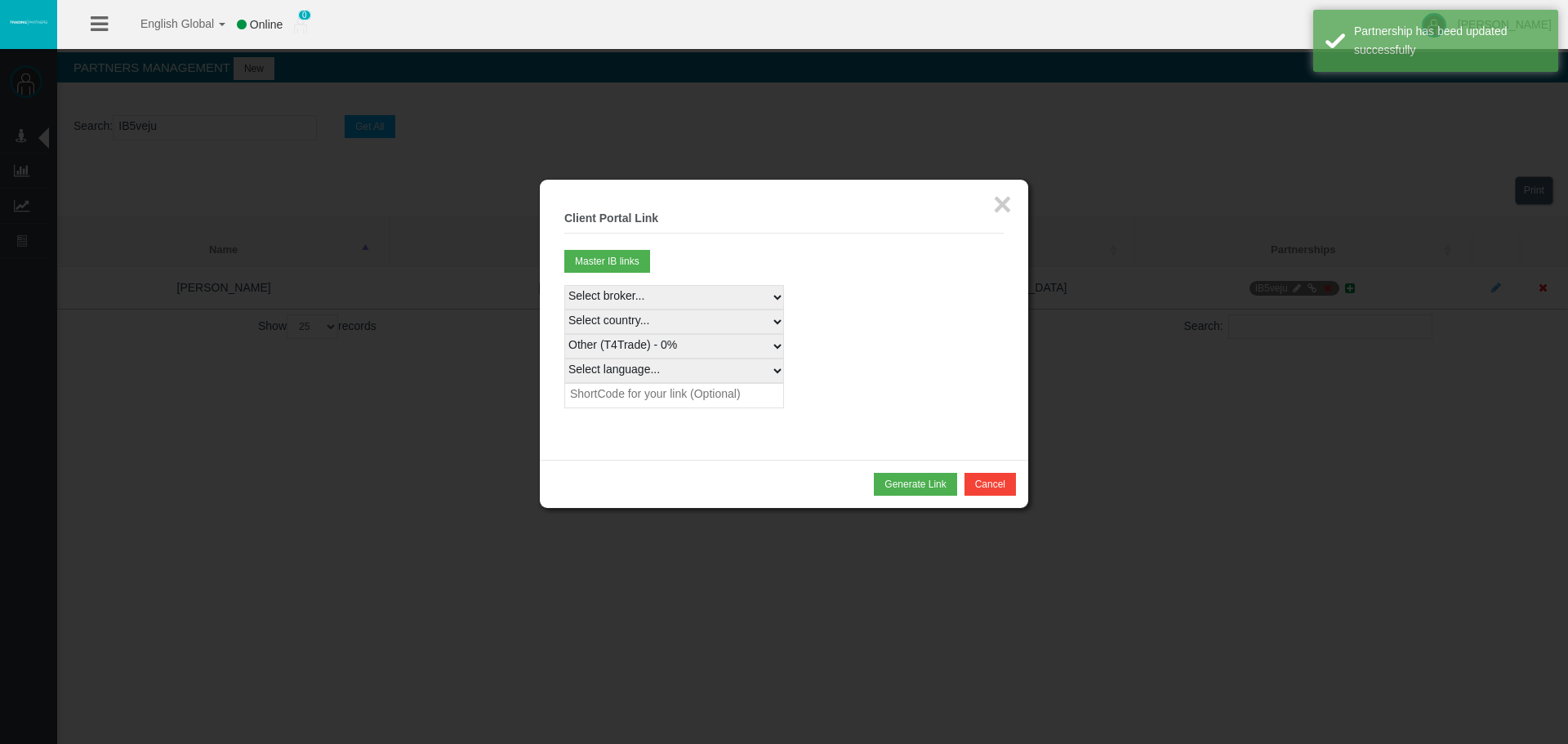
click at [564, 310] on select "Select country... Rest of the World" at bounding box center [674, 322] width 220 height 25
click at [672, 349] on select "Other (T4Trade) - 0%" at bounding box center [674, 347] width 220 height 25
click at [964, 381] on div "Select broker... T4Trade Select country... Rest of the World Other (T4Trade) - …" at bounding box center [784, 348] width 439 height 124
drag, startPoint x: 668, startPoint y: 367, endPoint x: 665, endPoint y: 382, distance: 15.3
click at [668, 368] on select "Select language... English Japanese Chinese Portuguese Spanish Czech German Fre…" at bounding box center [674, 371] width 220 height 25
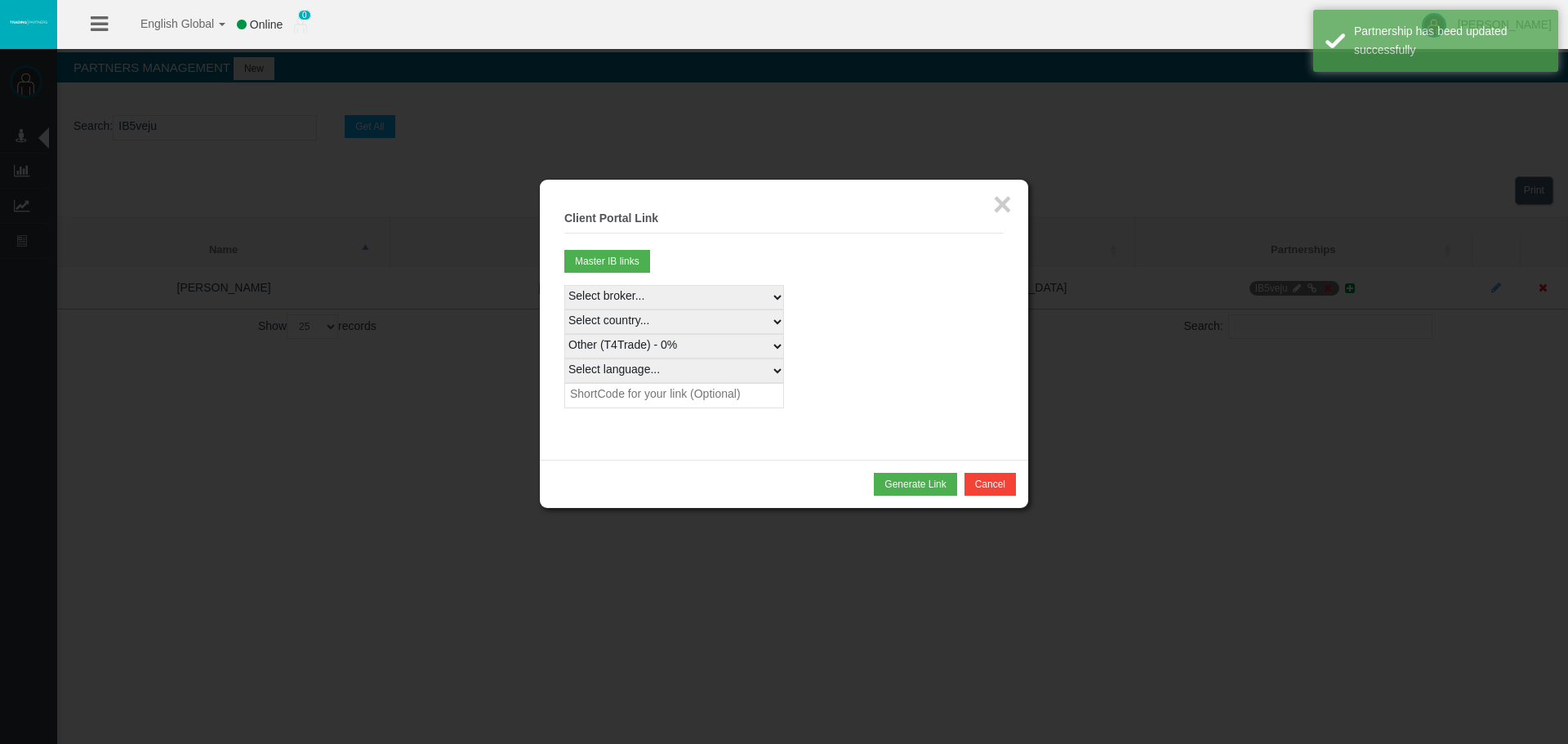
select select
click at [564, 359] on select "Select language... English Japanese Chinese Portuguese Spanish Czech German Fre…" at bounding box center [674, 371] width 220 height 25
click at [829, 379] on div "Select broker... T4Trade Select country... Rest of the World Other (T4Trade) - …" at bounding box center [784, 348] width 439 height 124
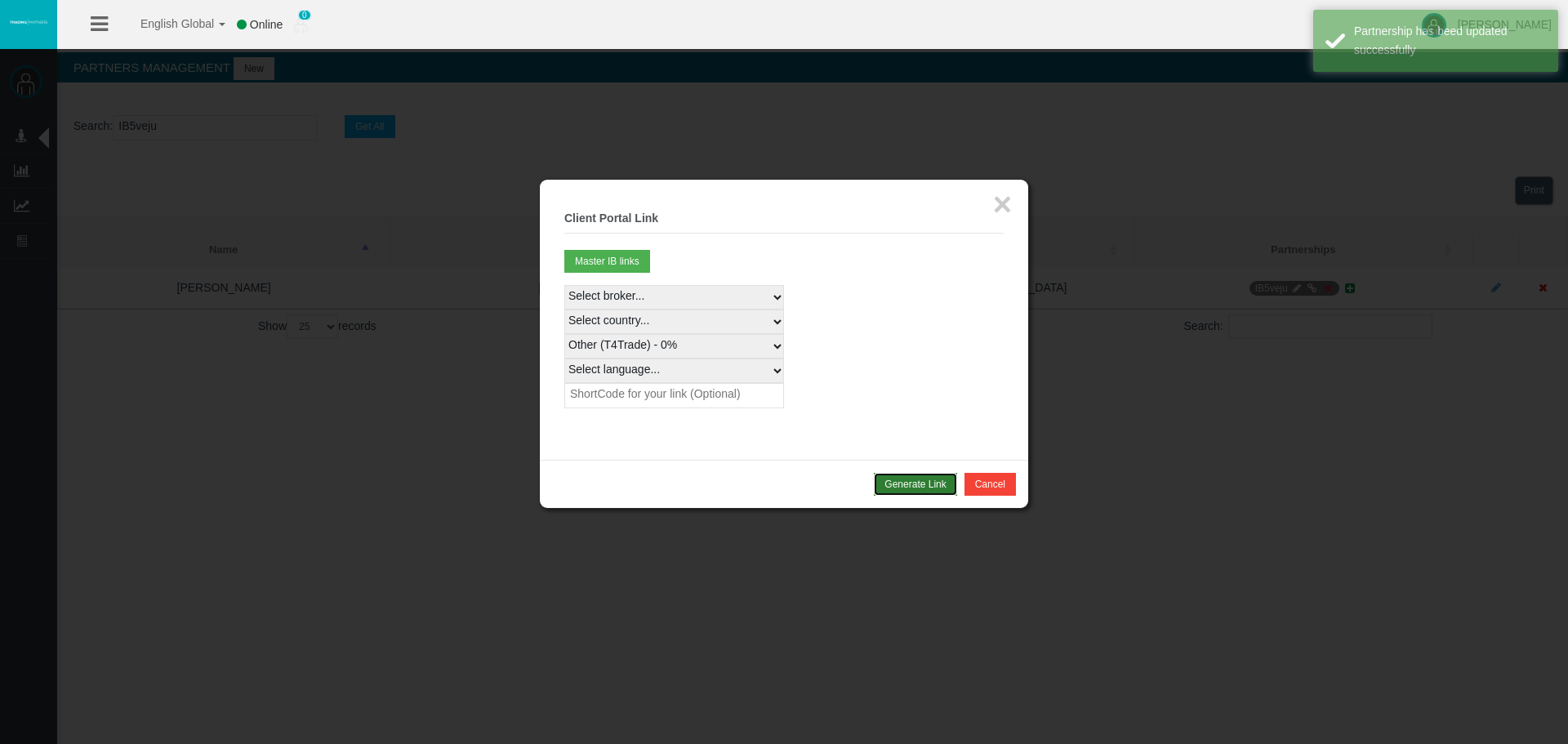
click at [905, 482] on button "Generate Link" at bounding box center [915, 484] width 83 height 23
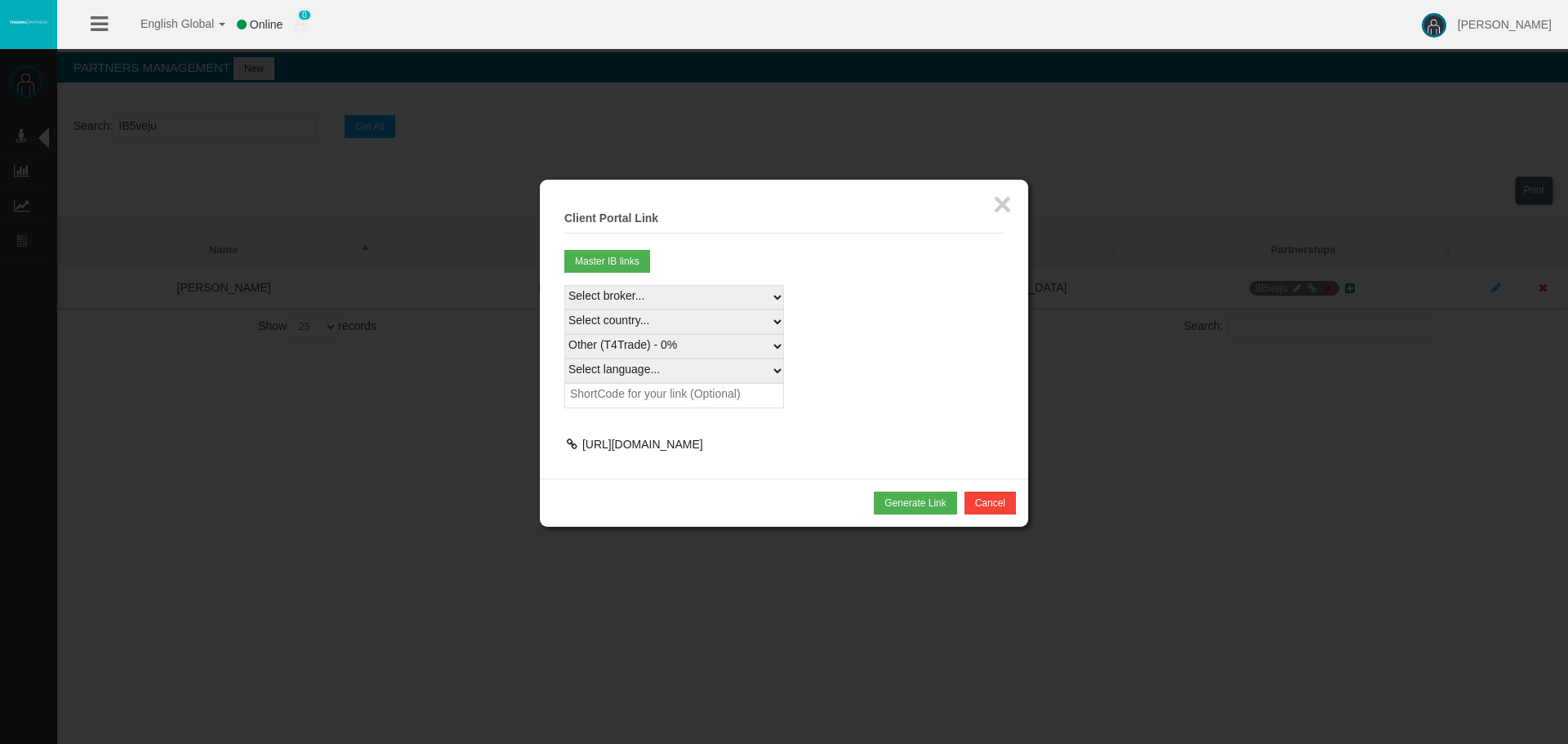
click at [574, 438] on div at bounding box center [571, 443] width 15 height 11
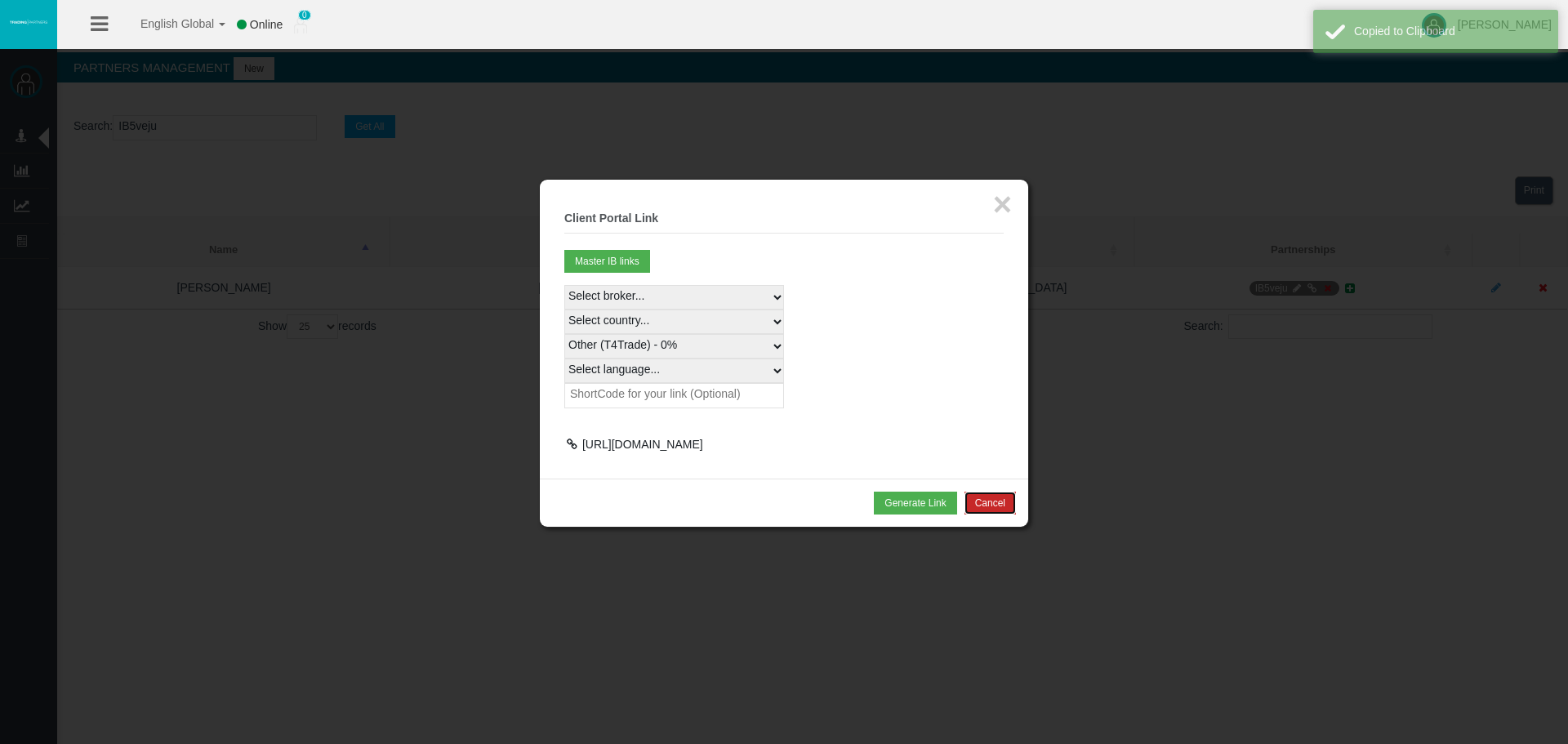
click at [1004, 515] on button "Cancel" at bounding box center [990, 503] width 52 height 23
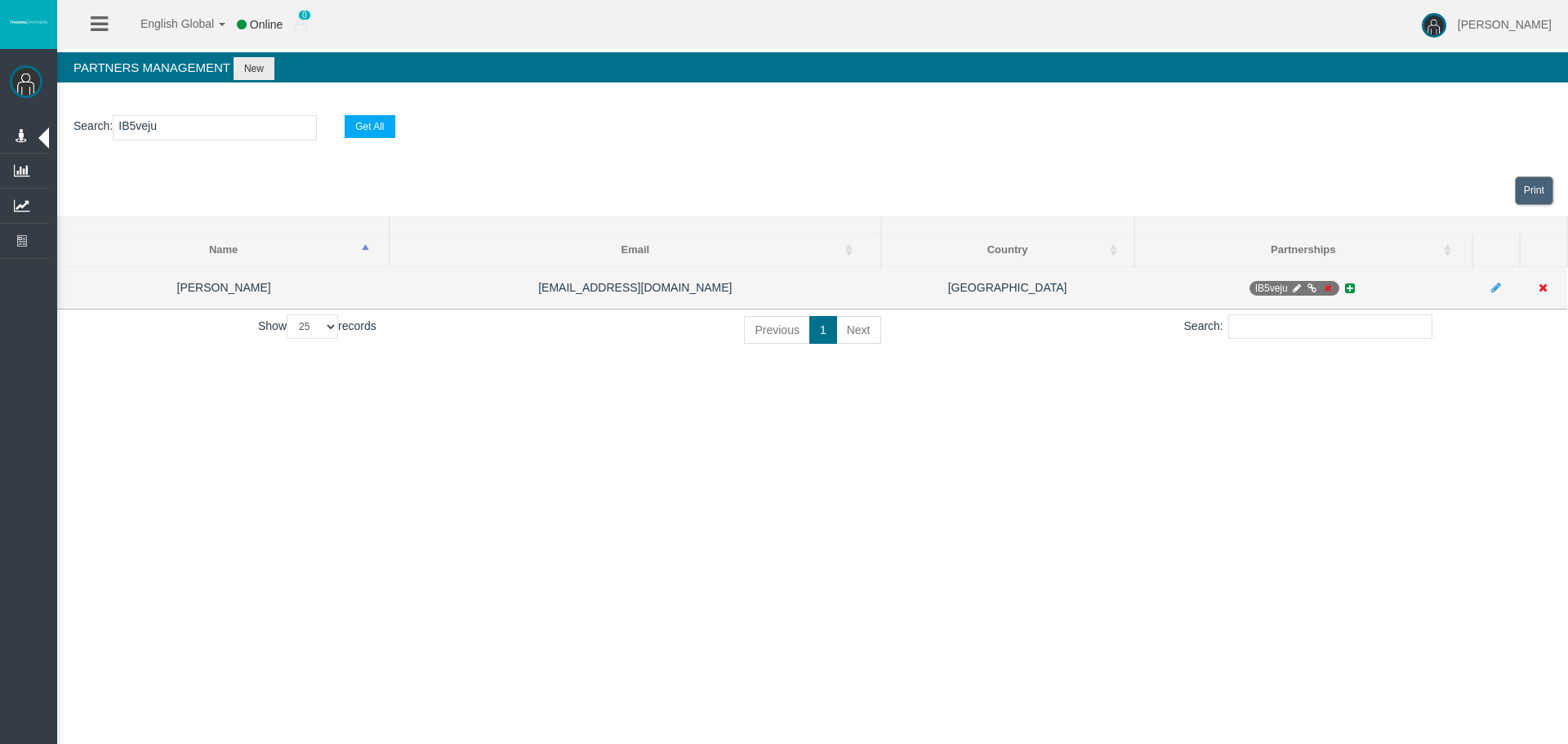
drag, startPoint x: 1160, startPoint y: 424, endPoint x: 1063, endPoint y: 282, distance: 172.0
click at [1160, 424] on div "English Global 简体中文 English Global 日本語 한국어 Online 0 Loizos Matthaiou Help Log O…" at bounding box center [784, 372] width 1568 height 744
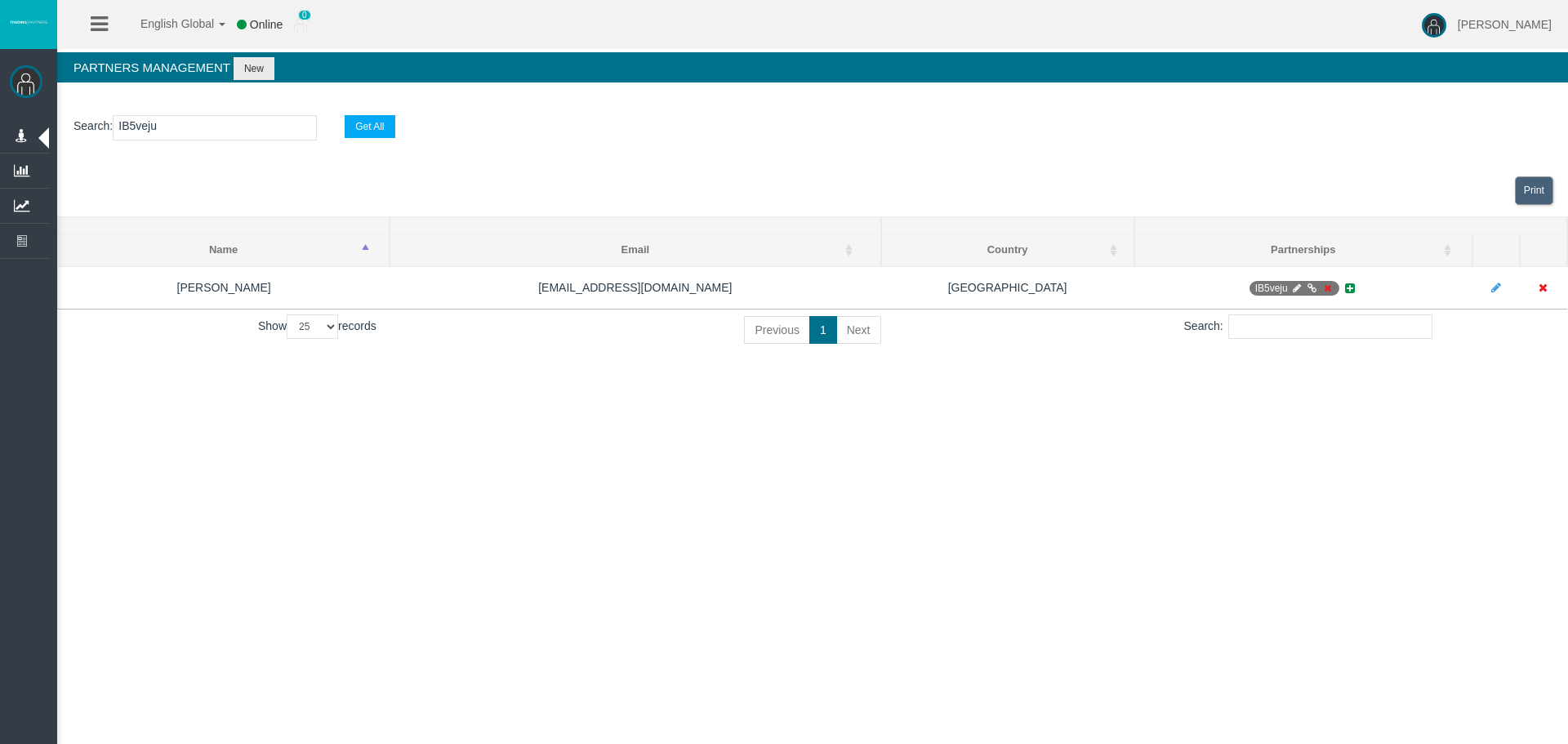
click at [225, 137] on input "IB5veju" at bounding box center [215, 127] width 205 height 25
paste input "3mjg4"
type input "IB3mjg4"
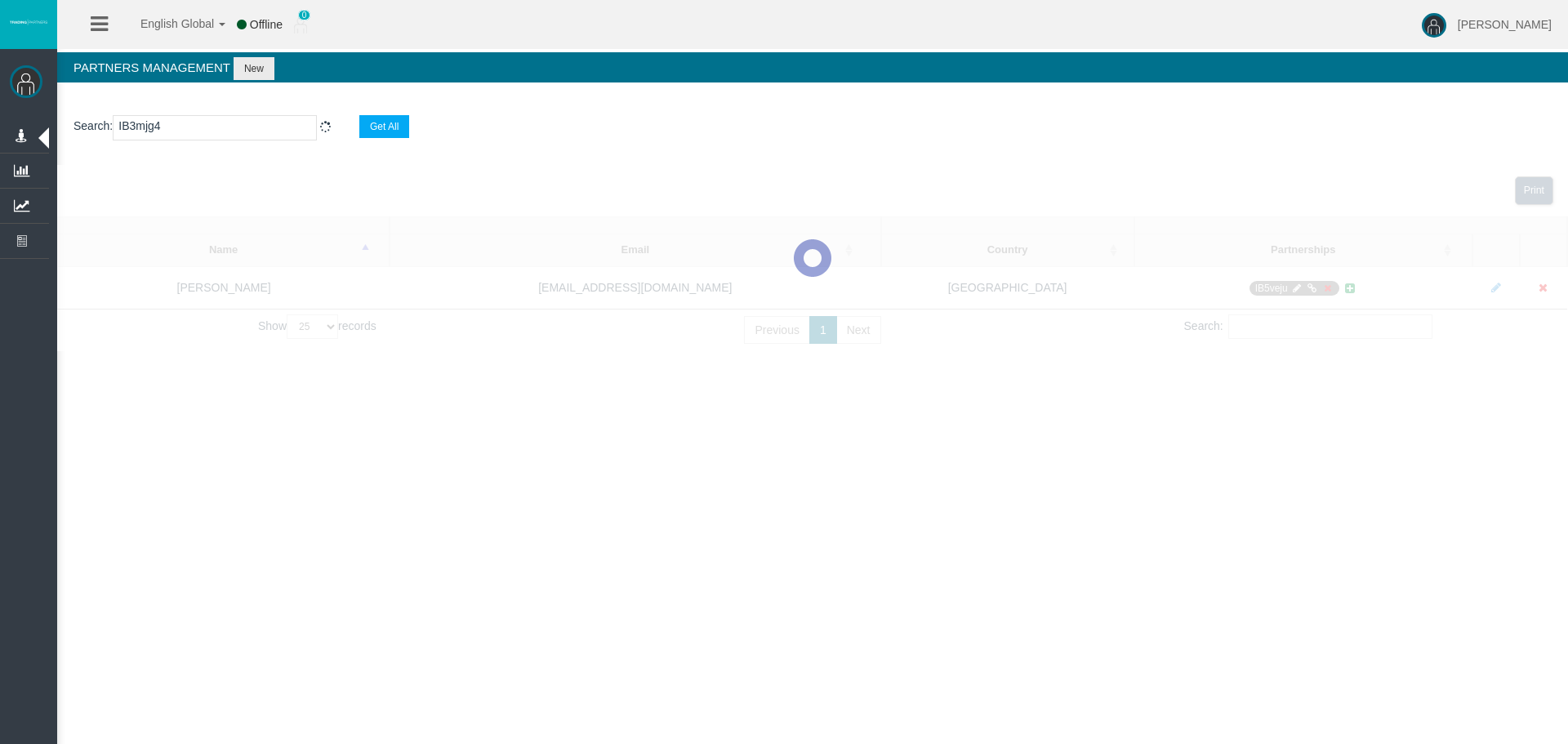
select select "25"
type input "IB3mjg4"
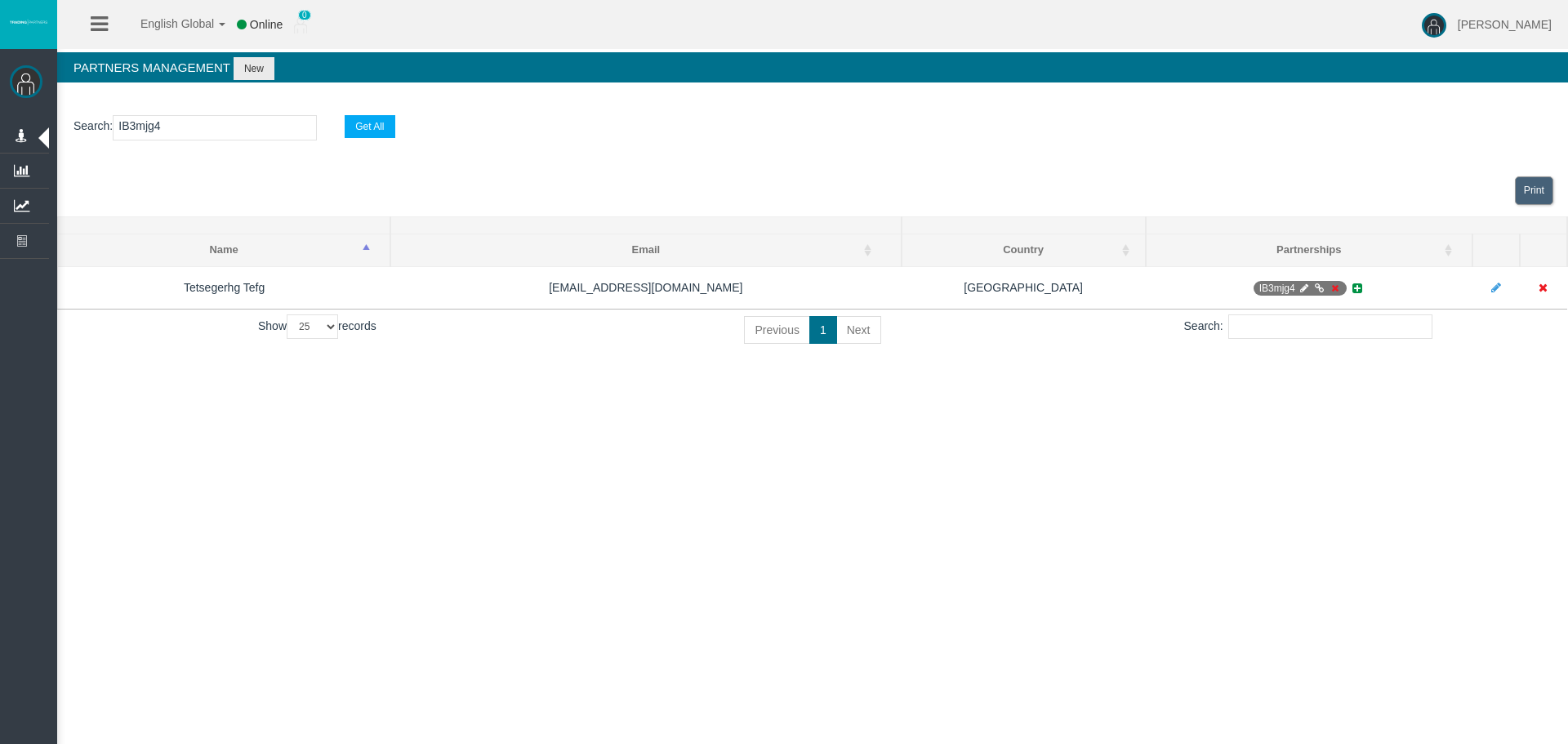
click at [1306, 290] on section "Loading... Print Name Email Country Name Email Country Partnerships Tetsegerhg …" at bounding box center [812, 258] width 1511 height 187
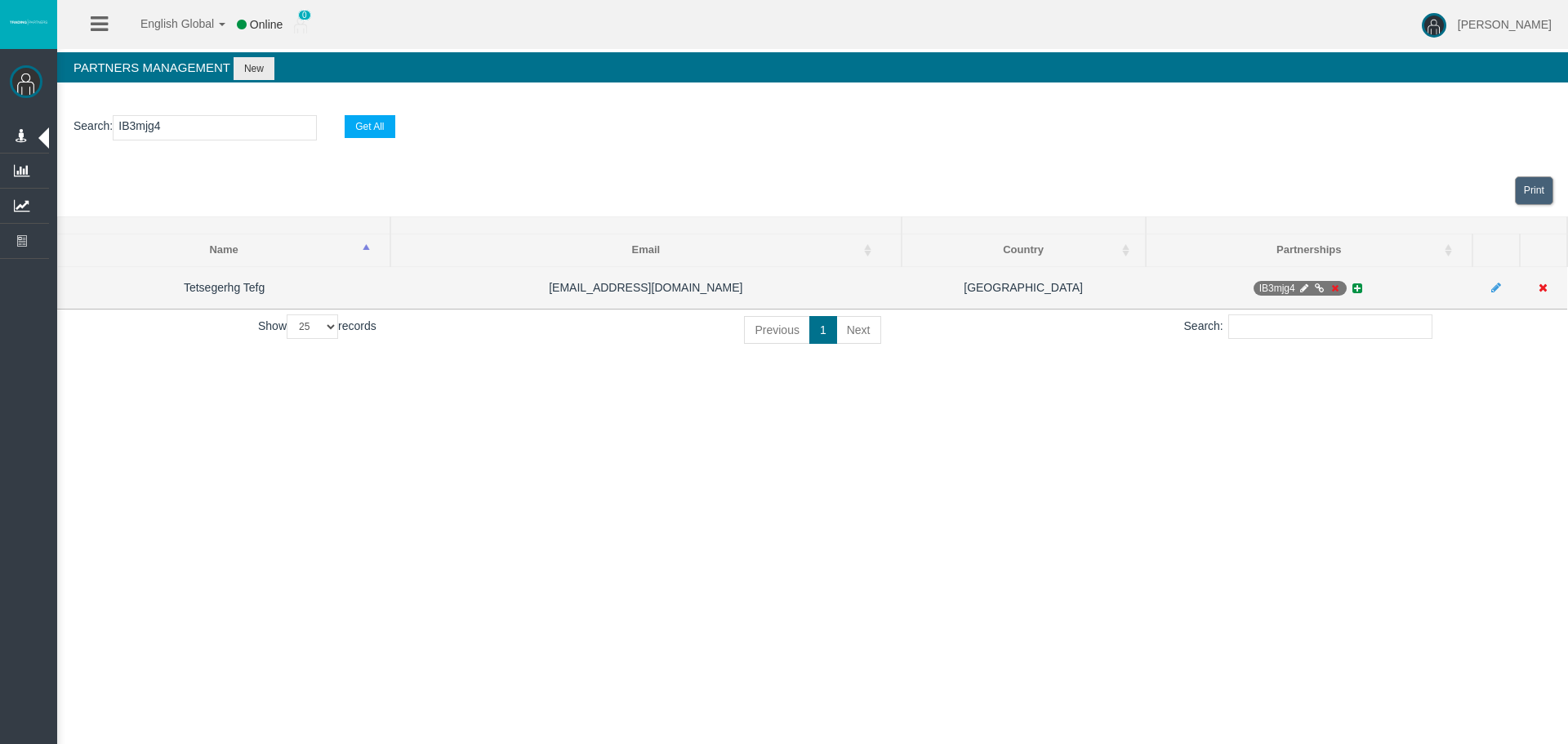
click at [1304, 287] on icon at bounding box center [1304, 289] width 12 height 10
select select "0"
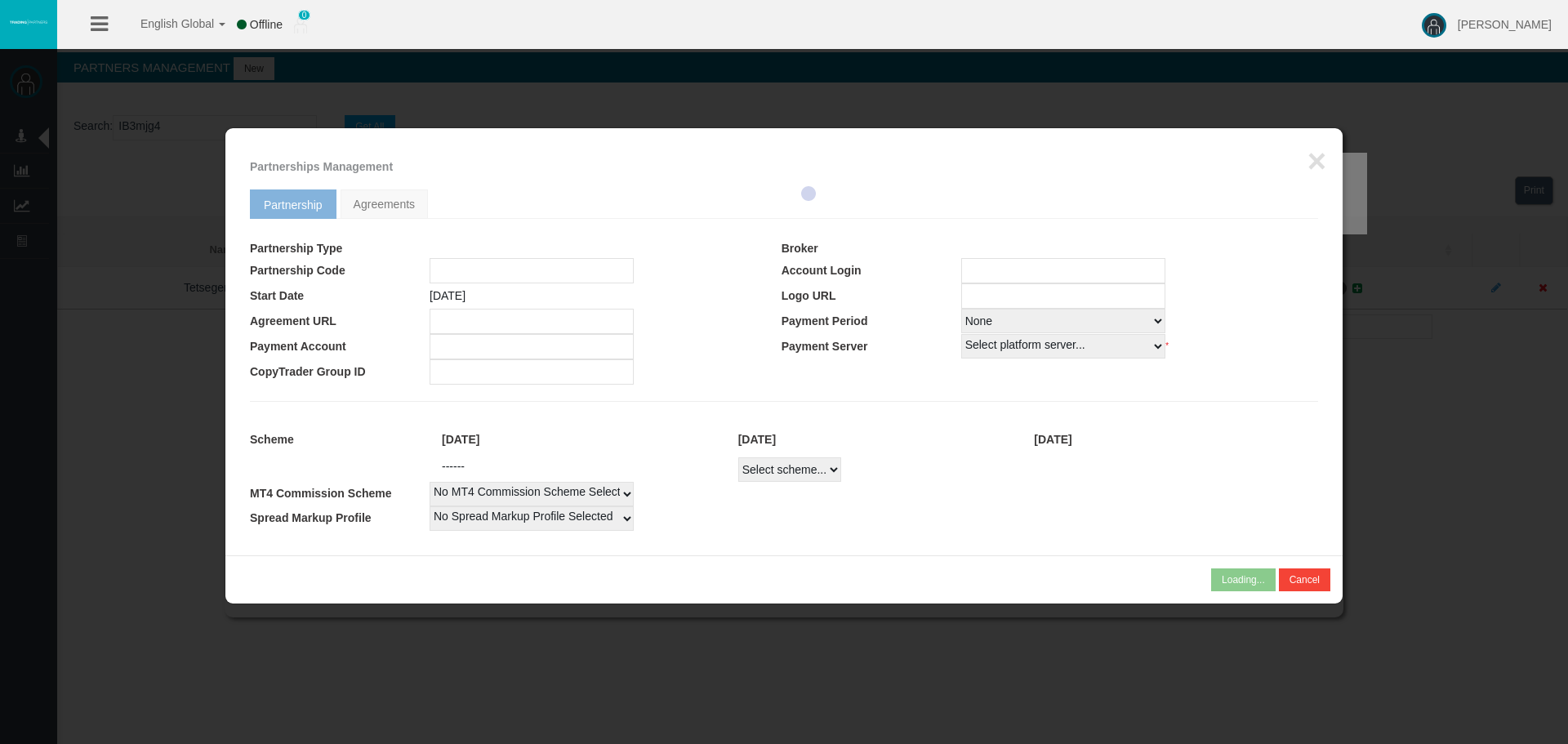
type input "IB3mjg4"
type input "19268498"
select select "1"
type input "19268498"
select select "1"
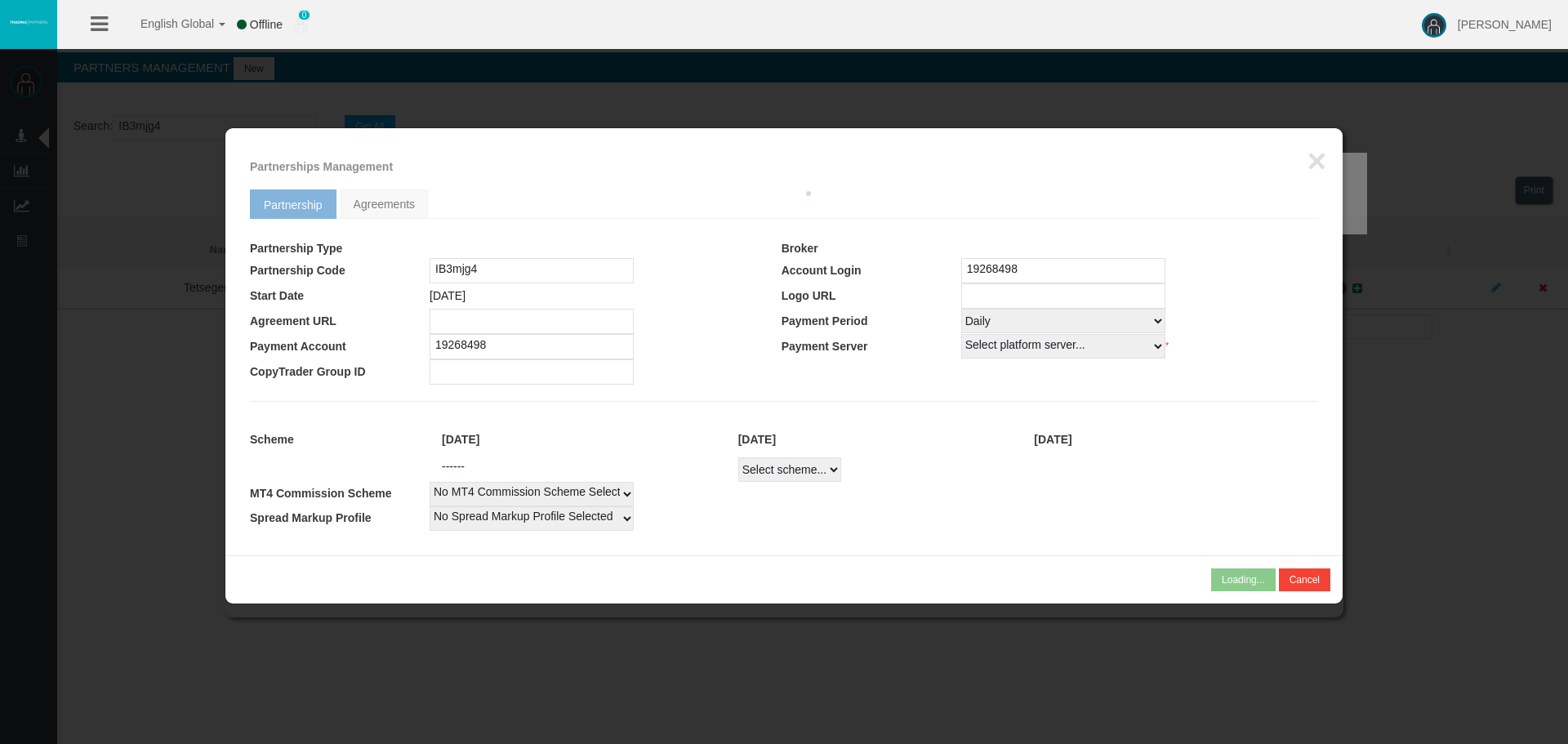
select select
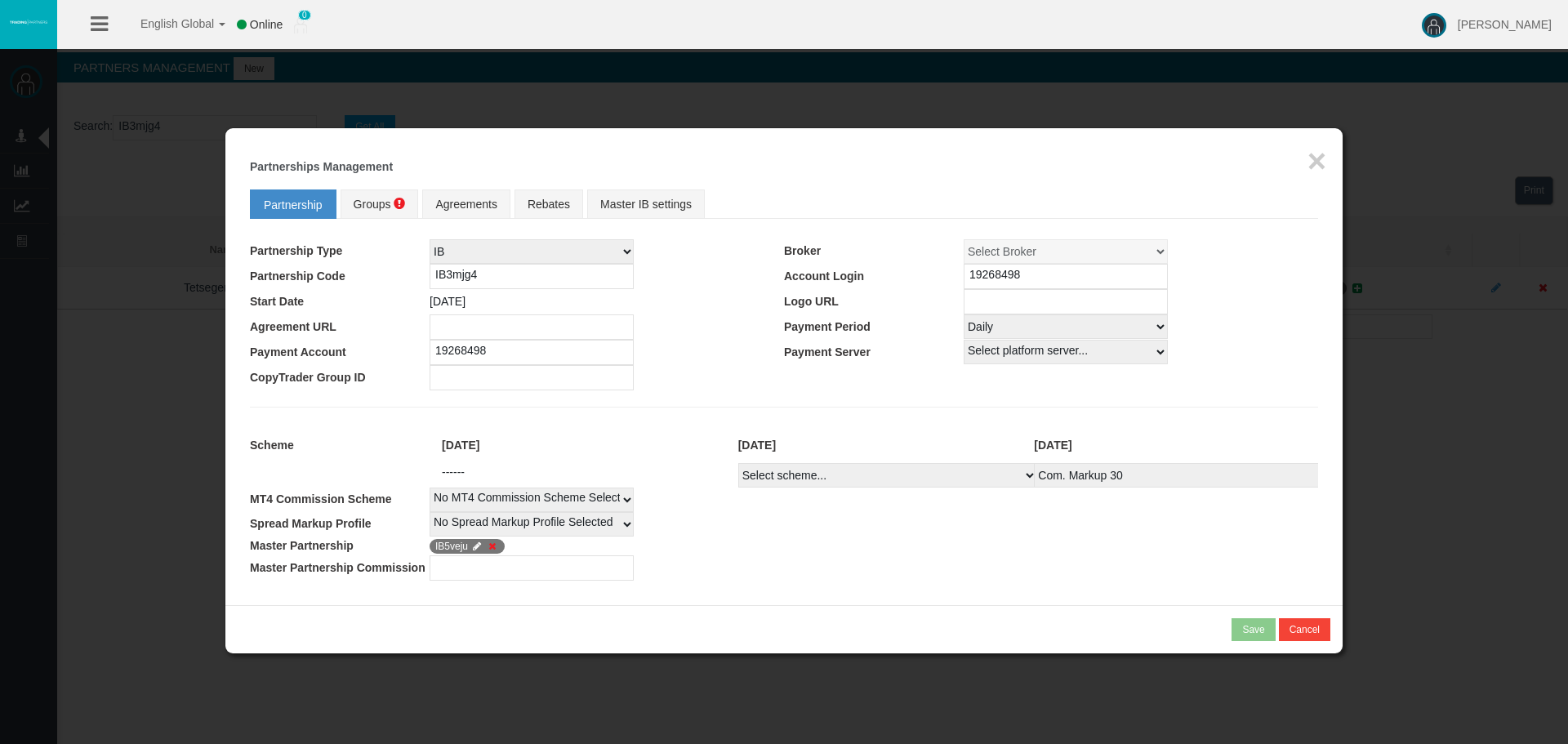
click at [492, 546] on icon at bounding box center [492, 547] width 12 height 10
drag, startPoint x: 407, startPoint y: 205, endPoint x: 429, endPoint y: 215, distance: 24.2
click at [407, 205] on link "Groups" at bounding box center [379, 204] width 79 height 29
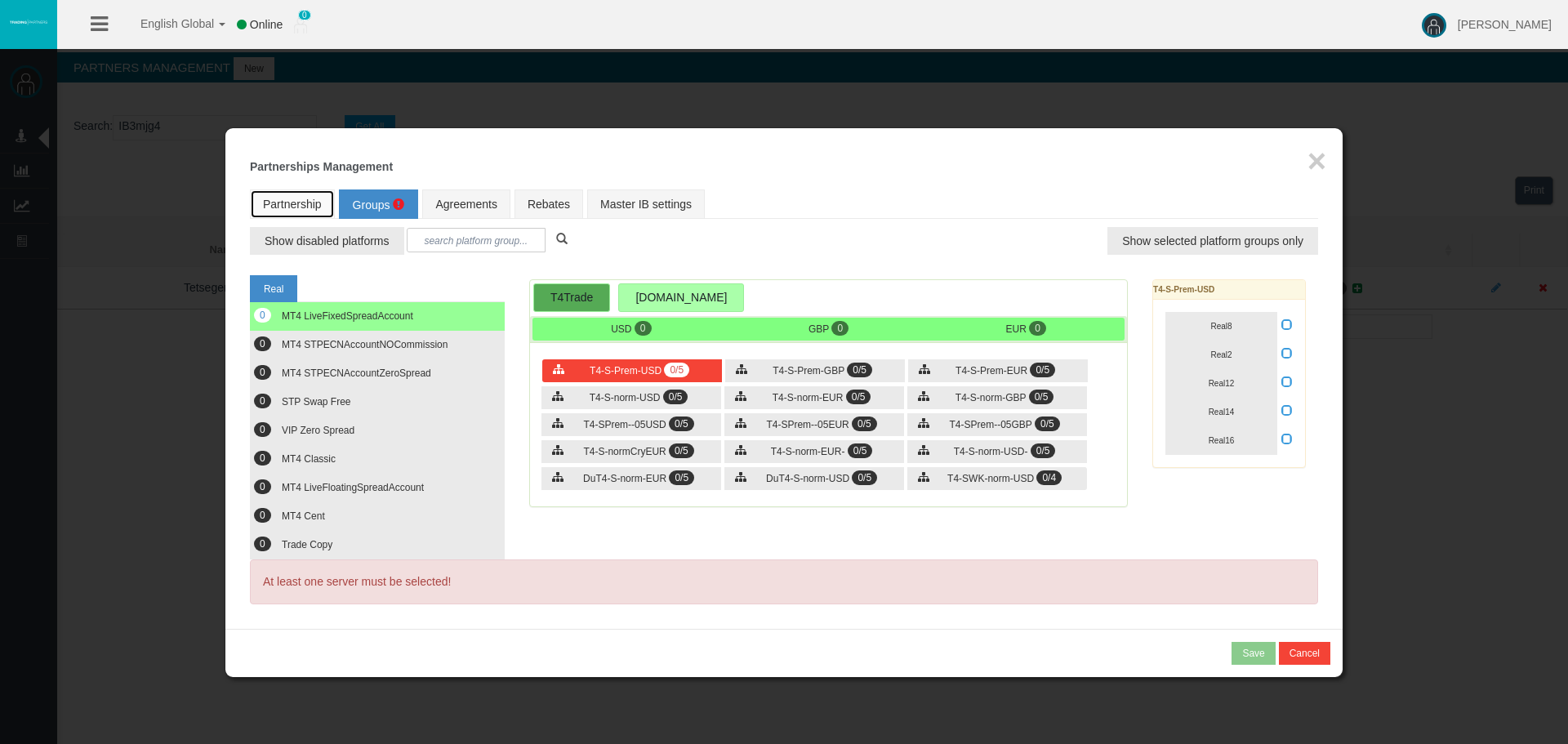
click at [333, 196] on link "Partnership" at bounding box center [291, 204] width 85 height 29
select select "1"
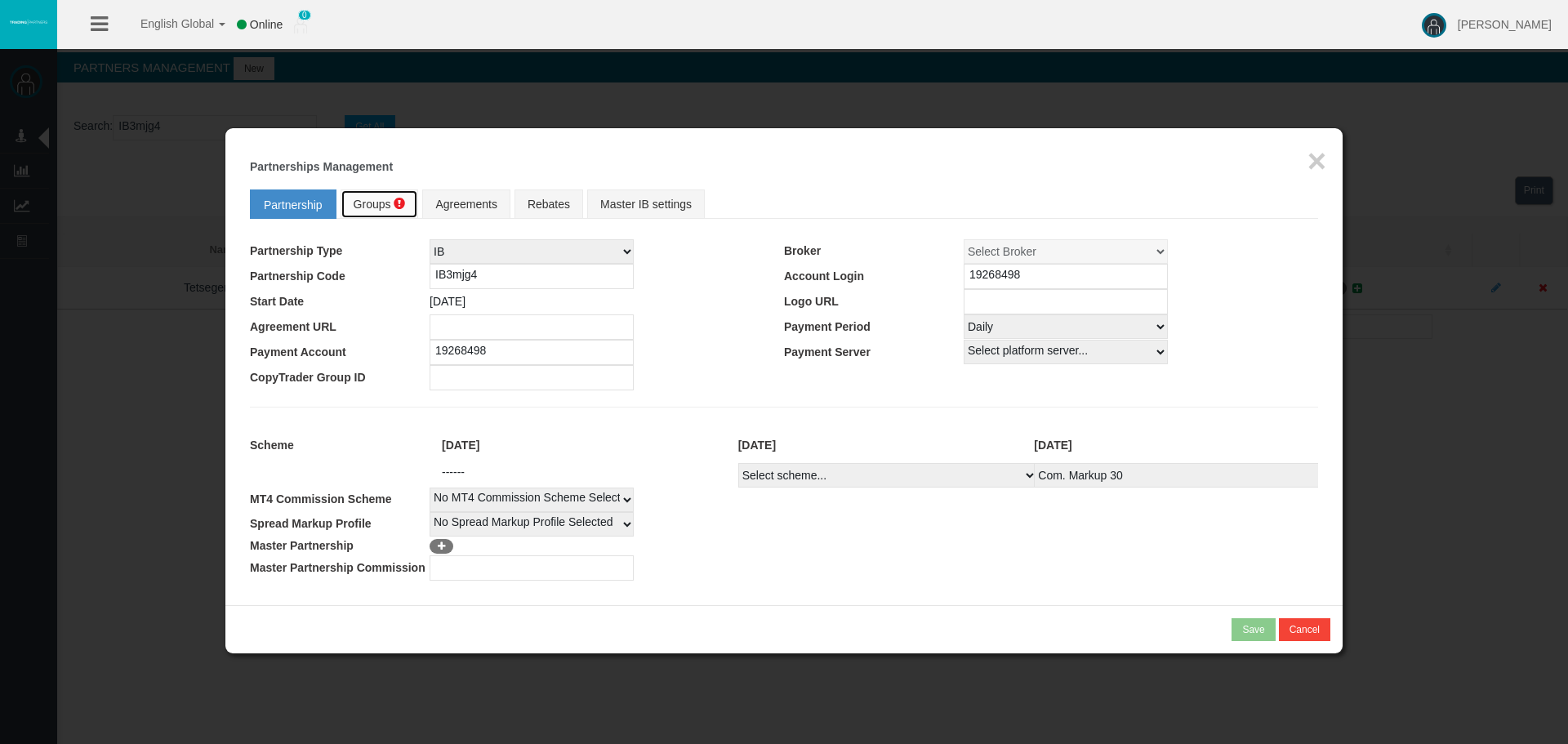
click at [401, 199] on span at bounding box center [398, 203] width 11 height 11
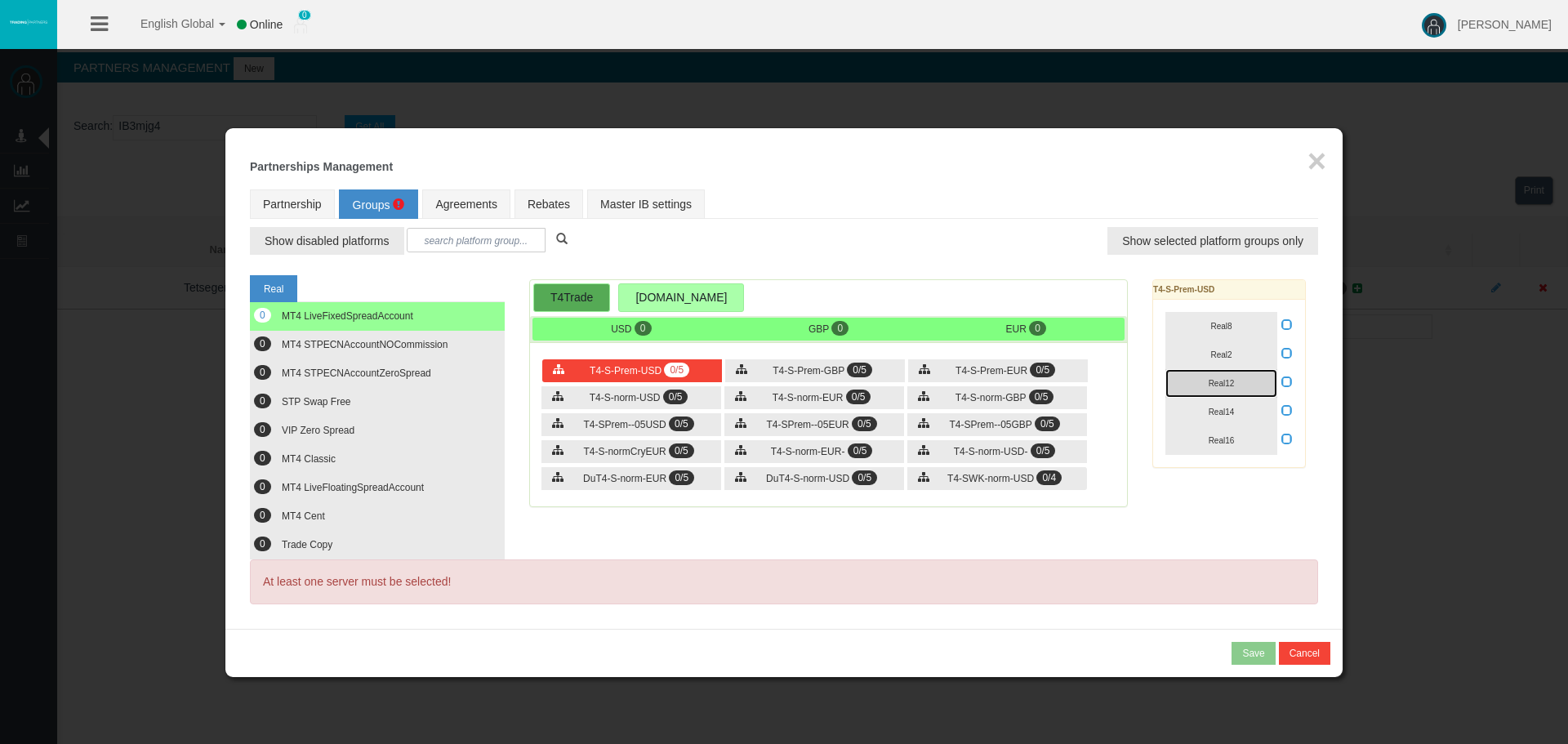
click at [1207, 376] on button "Real12" at bounding box center [1222, 383] width 112 height 29
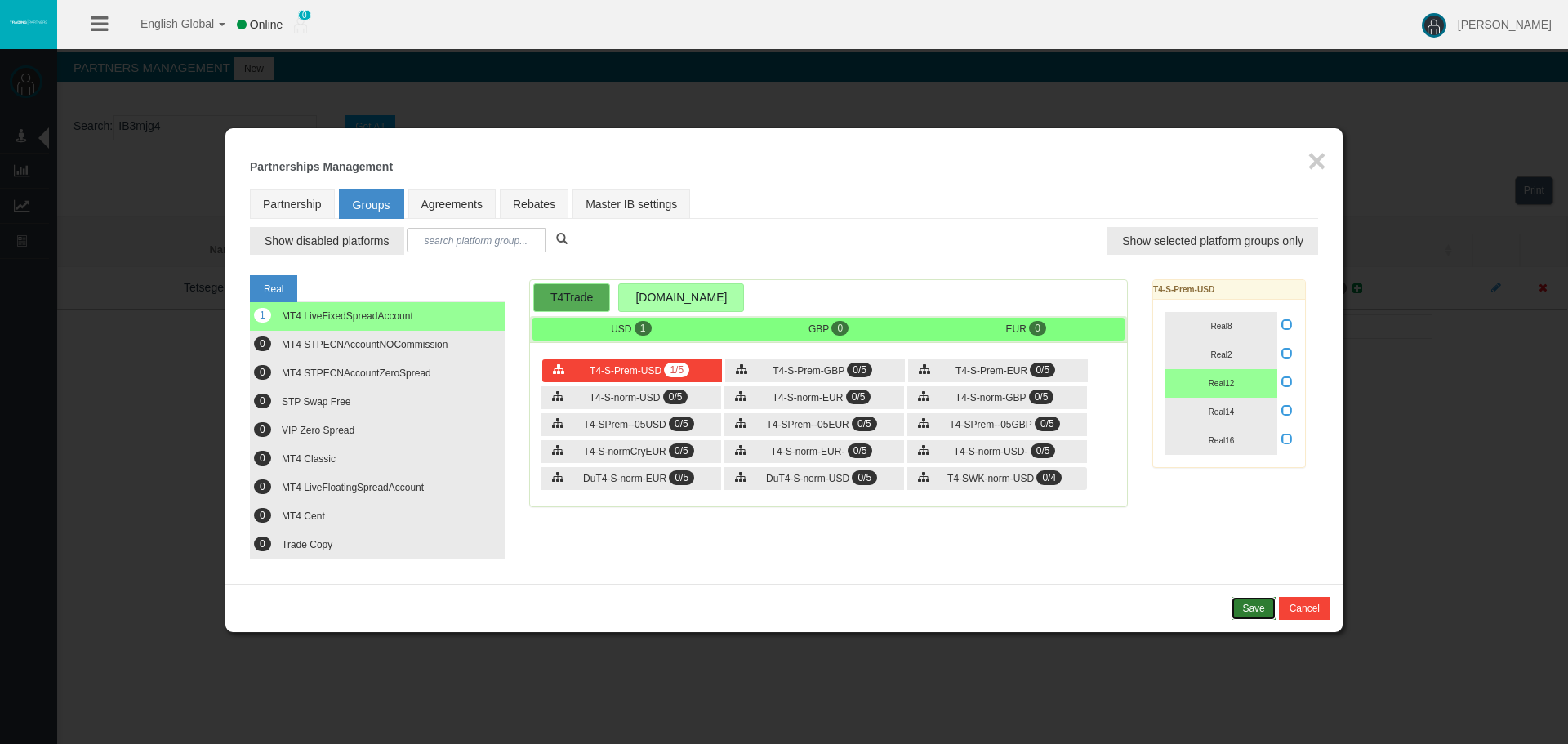
click at [1266, 605] on button "Save" at bounding box center [1253, 608] width 43 height 23
click at [1252, 611] on div "Confirm" at bounding box center [1248, 608] width 34 height 15
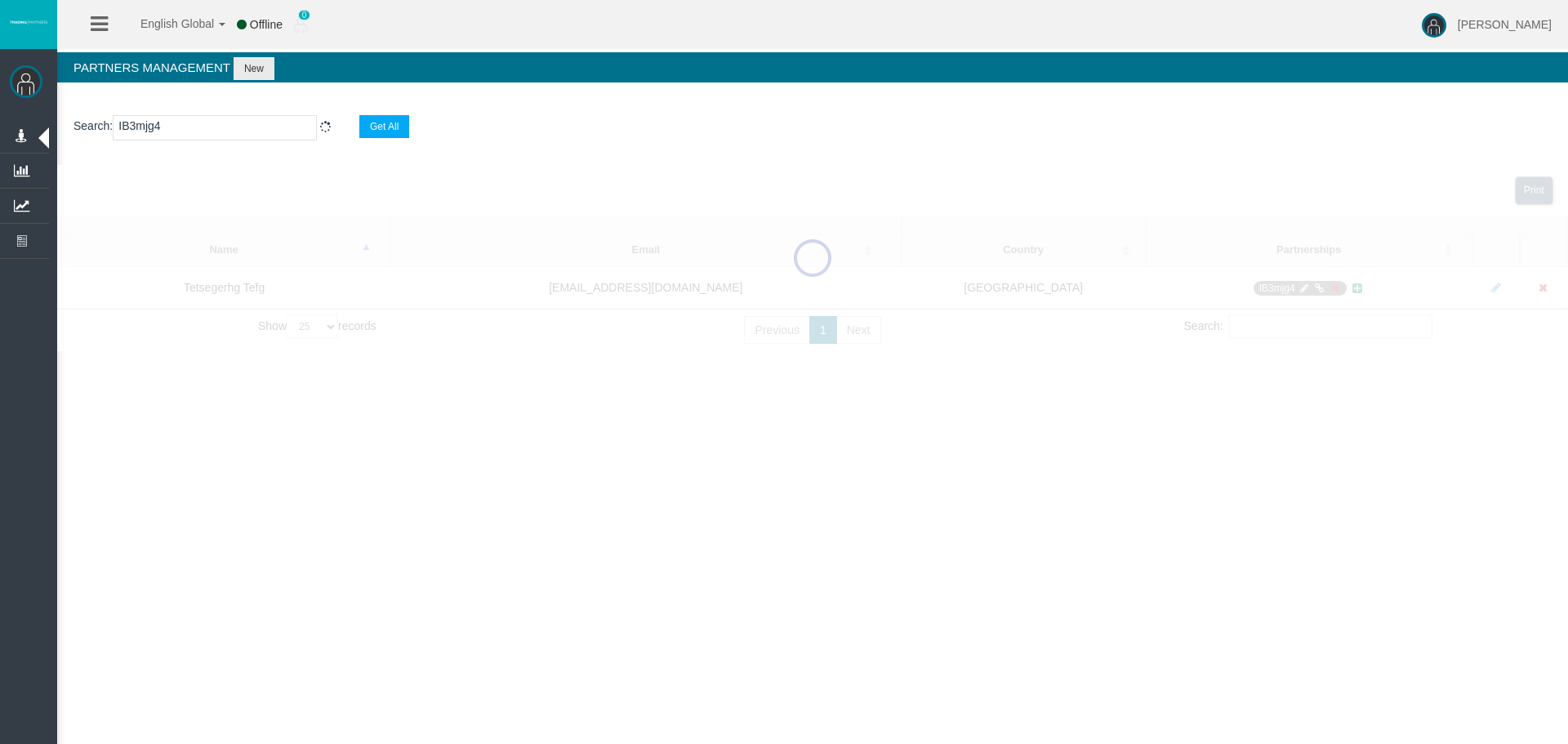
click at [1260, 573] on div "English Global 简体中文 English Global 日本語 한국어 Offline 0 Loizos Matthaiou Help Log …" at bounding box center [784, 372] width 1568 height 744
